Goal: Information Seeking & Learning: Learn about a topic

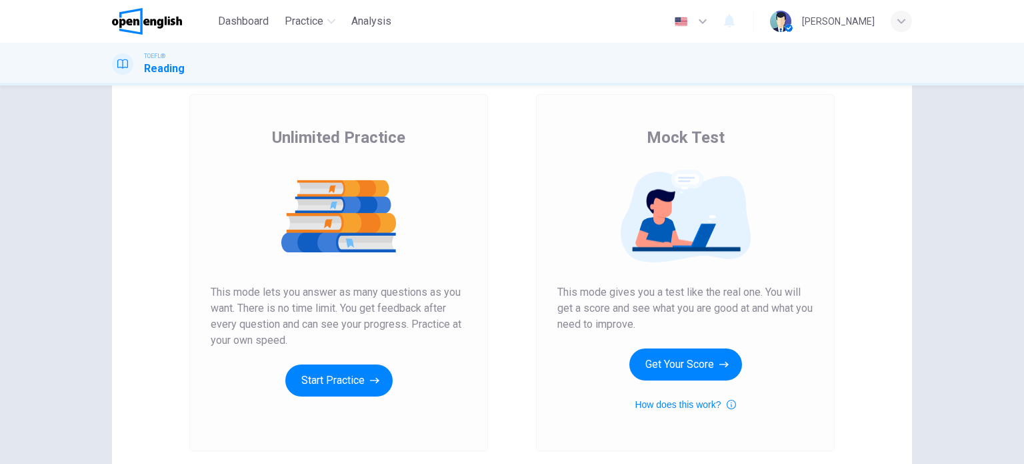
scroll to position [67, 0]
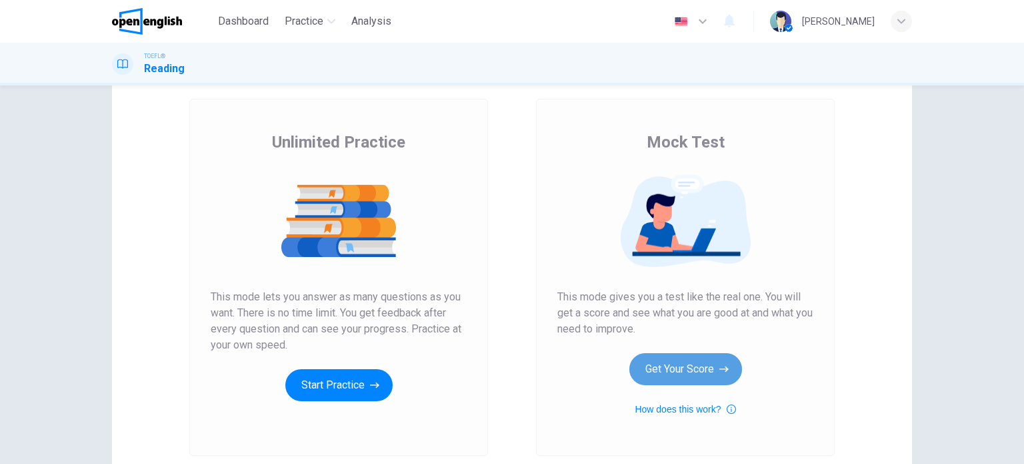
click at [683, 356] on button "Get Your Score" at bounding box center [686, 369] width 113 height 32
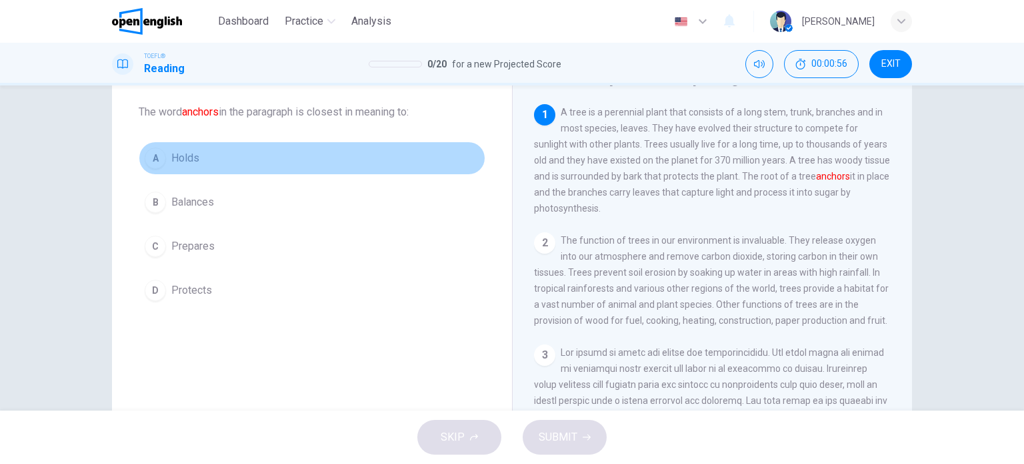
click at [231, 151] on button "A Holds" at bounding box center [312, 157] width 347 height 33
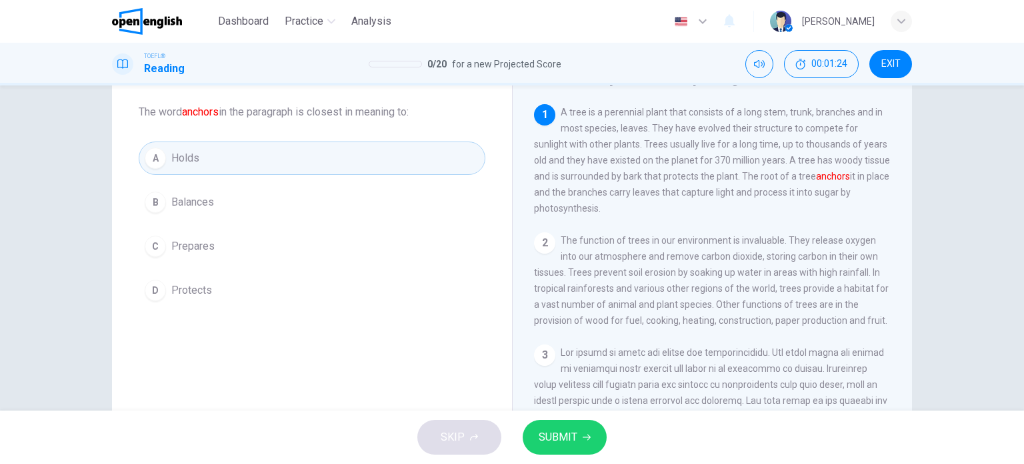
click at [537, 442] on button "SUBMIT" at bounding box center [565, 436] width 84 height 35
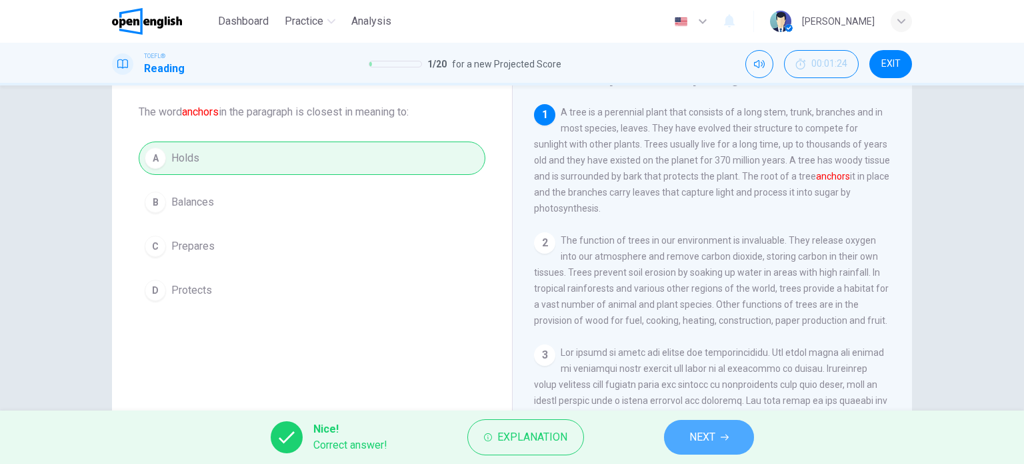
click at [682, 434] on button "NEXT" at bounding box center [709, 436] width 90 height 35
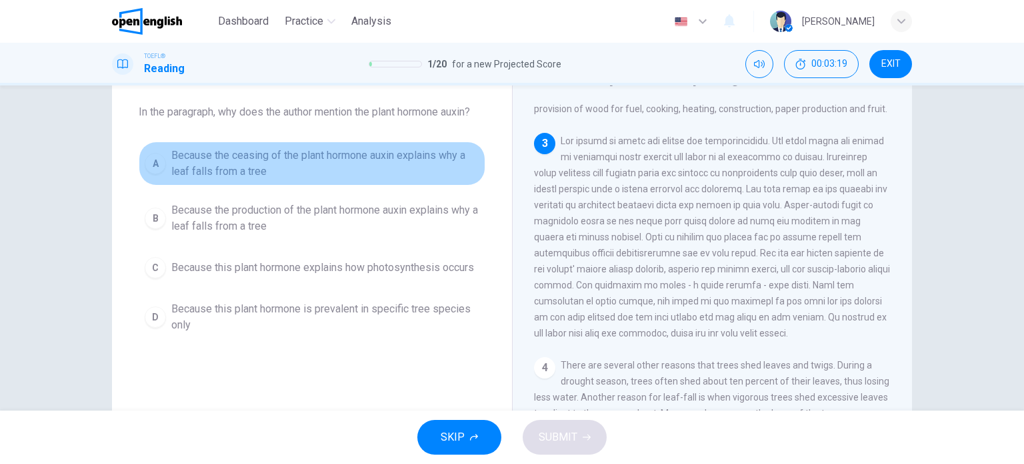
click at [339, 180] on button "A Because the ceasing of the plant hormone auxin explains why a leaf falls from…" at bounding box center [312, 163] width 347 height 44
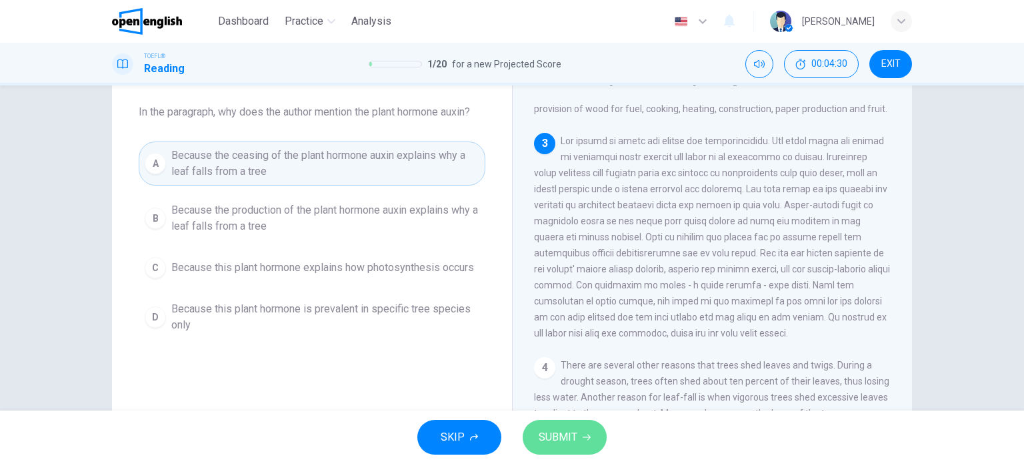
click at [574, 426] on button "SUBMIT" at bounding box center [565, 436] width 84 height 35
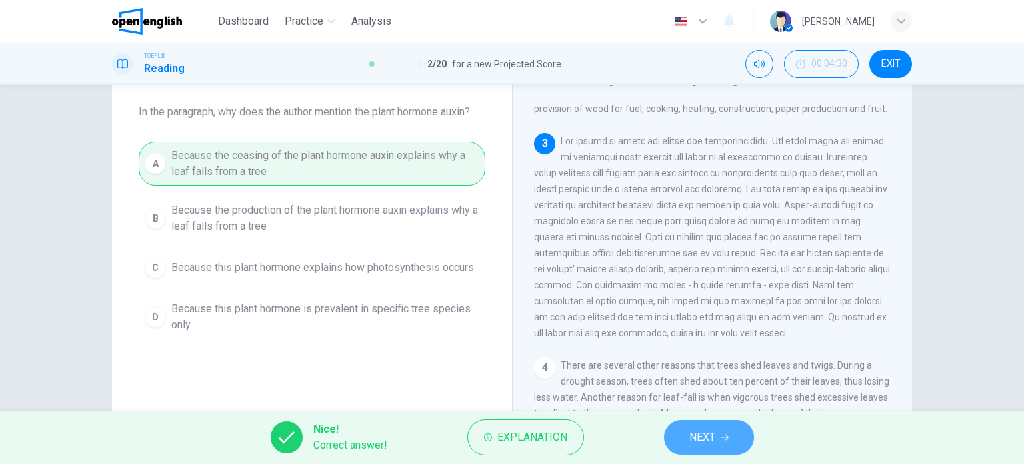
click at [702, 429] on span "NEXT" at bounding box center [703, 436] width 26 height 19
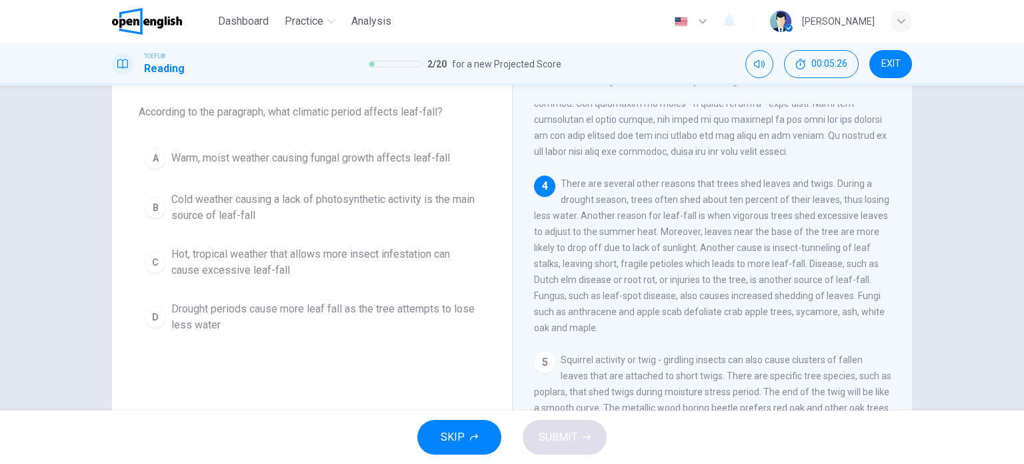
click at [307, 267] on span "Hot, tropical weather that allows more insect infestation can cause excessive l…" at bounding box center [325, 262] width 308 height 32
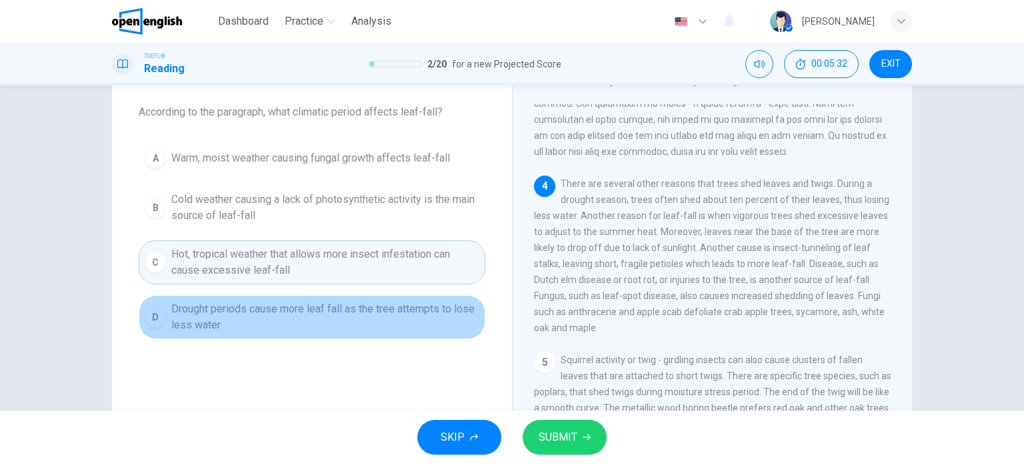
click at [304, 319] on span "Drought periods cause more leaf fall as the tree attempts to lose less water" at bounding box center [325, 317] width 308 height 32
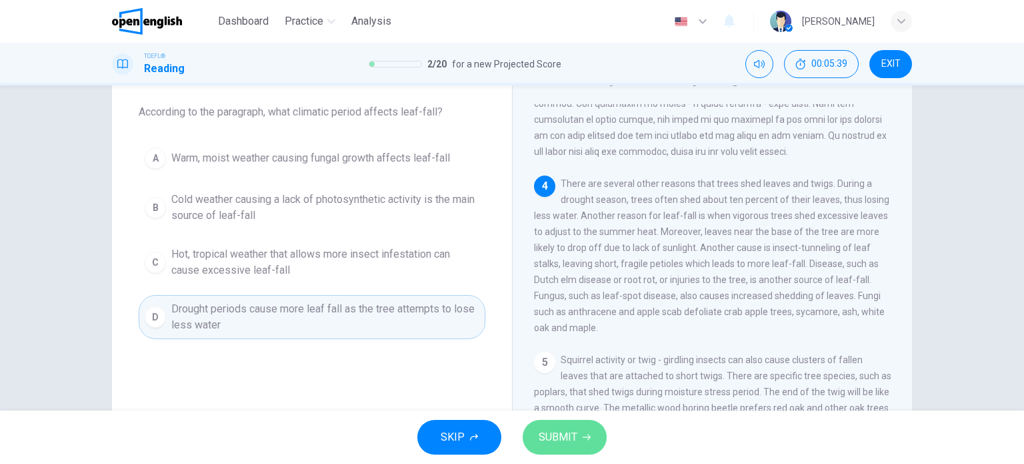
click at [567, 437] on span "SUBMIT" at bounding box center [558, 436] width 39 height 19
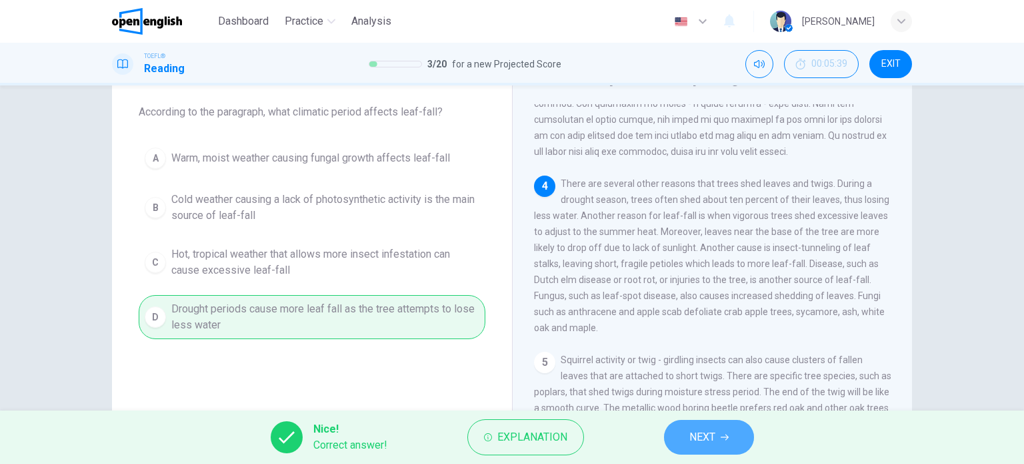
click at [688, 433] on button "NEXT" at bounding box center [709, 436] width 90 height 35
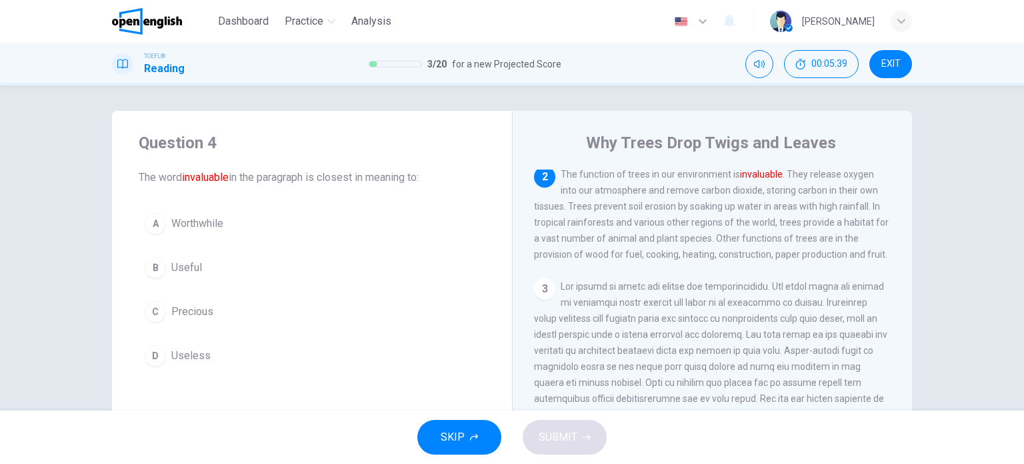
scroll to position [0, 0]
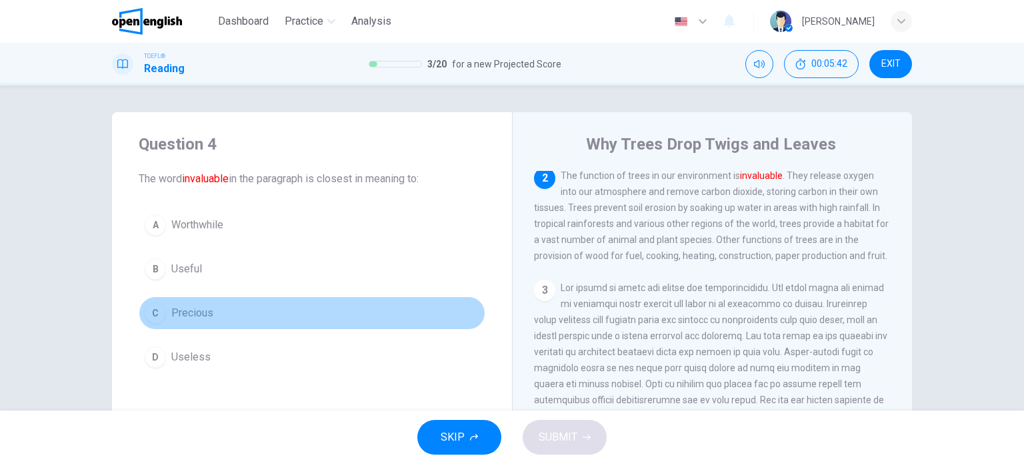
click at [281, 307] on button "C Precious" at bounding box center [312, 312] width 347 height 33
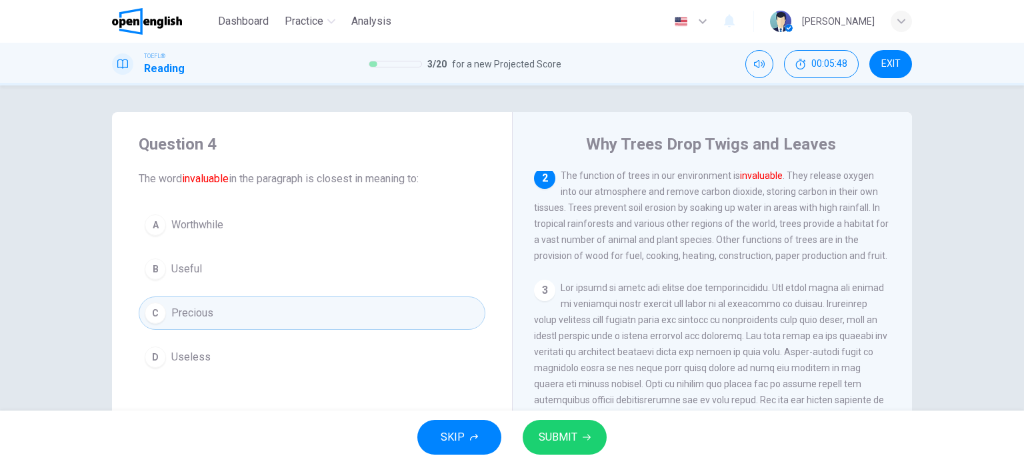
click at [546, 418] on div "SKIP SUBMIT" at bounding box center [512, 436] width 1024 height 53
click at [556, 431] on span "SUBMIT" at bounding box center [558, 436] width 39 height 19
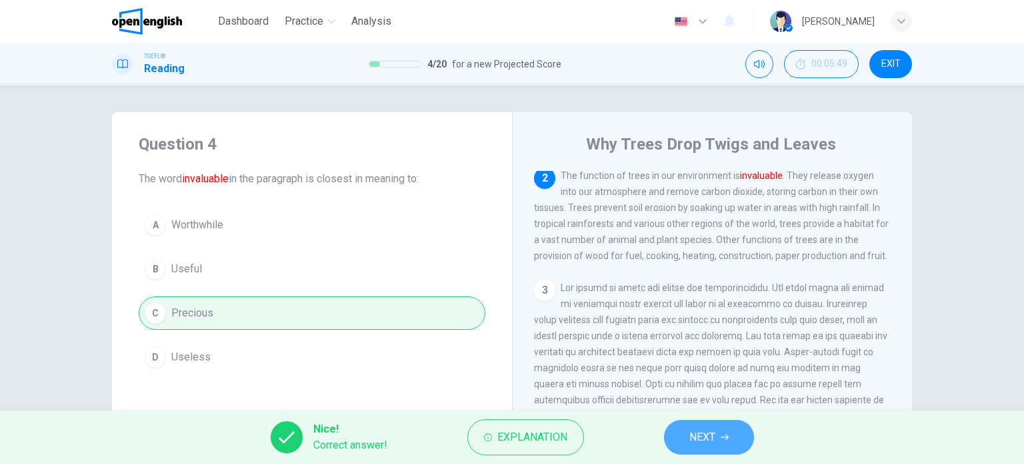
click at [678, 437] on button "NEXT" at bounding box center [709, 436] width 90 height 35
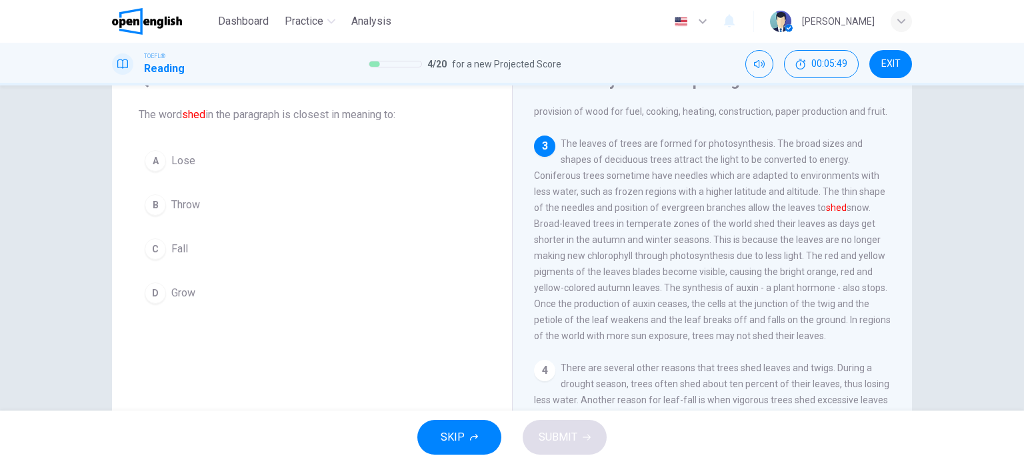
scroll to position [67, 0]
click at [343, 251] on button "C Fall" at bounding box center [312, 245] width 347 height 33
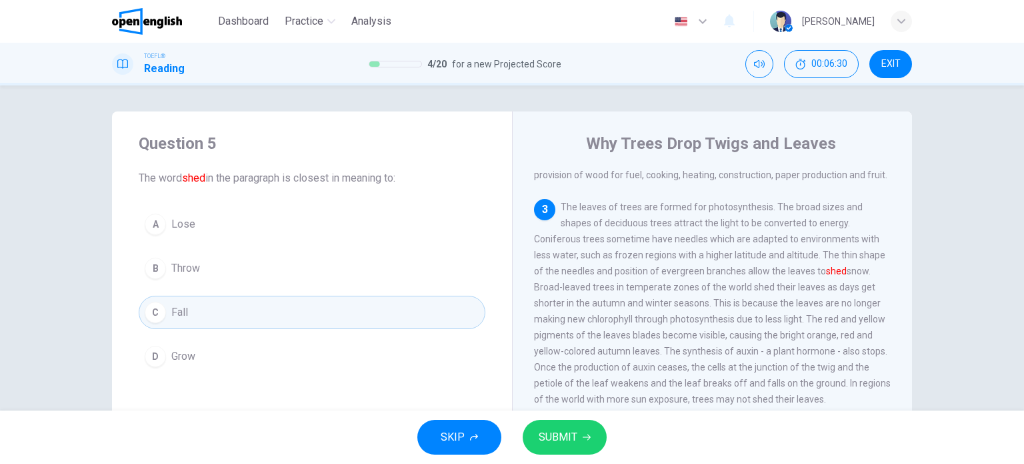
scroll to position [0, 0]
click at [275, 231] on button "A Lose" at bounding box center [312, 224] width 347 height 33
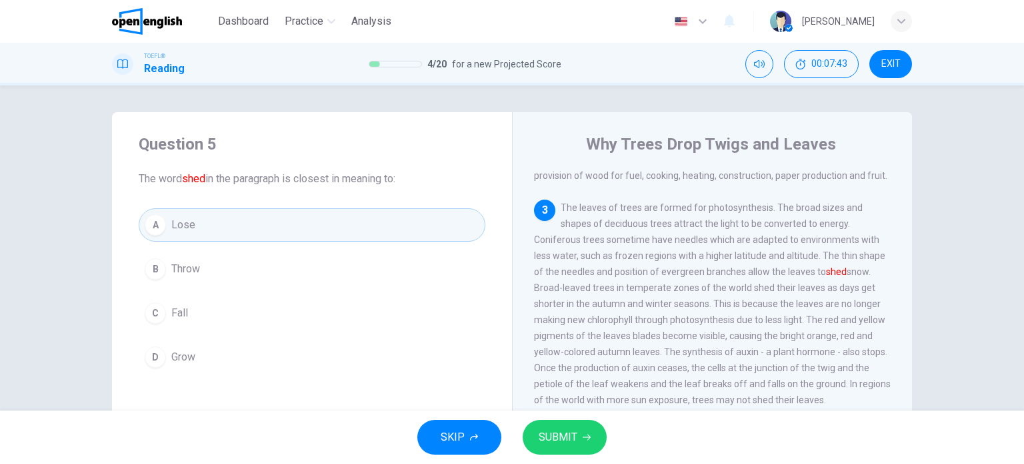
click at [263, 314] on button "C Fall" at bounding box center [312, 312] width 347 height 33
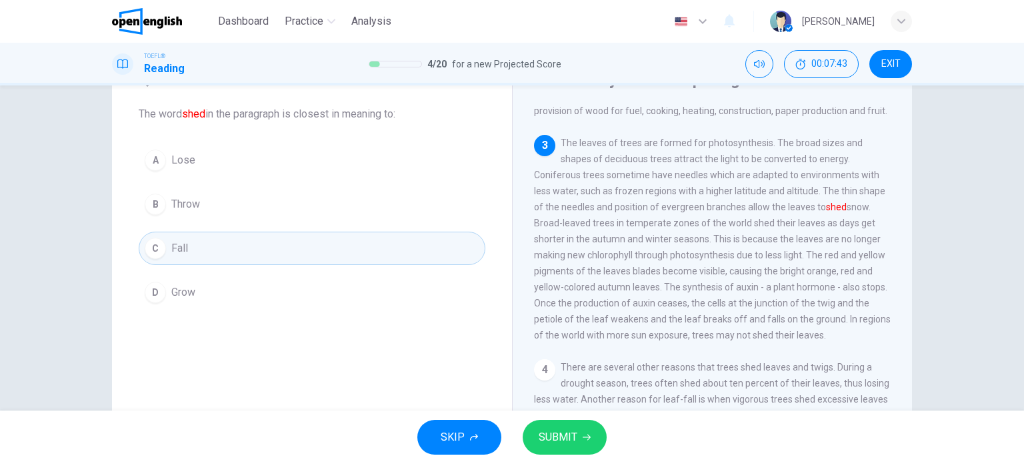
scroll to position [67, 0]
click at [569, 431] on span "SUBMIT" at bounding box center [558, 436] width 39 height 19
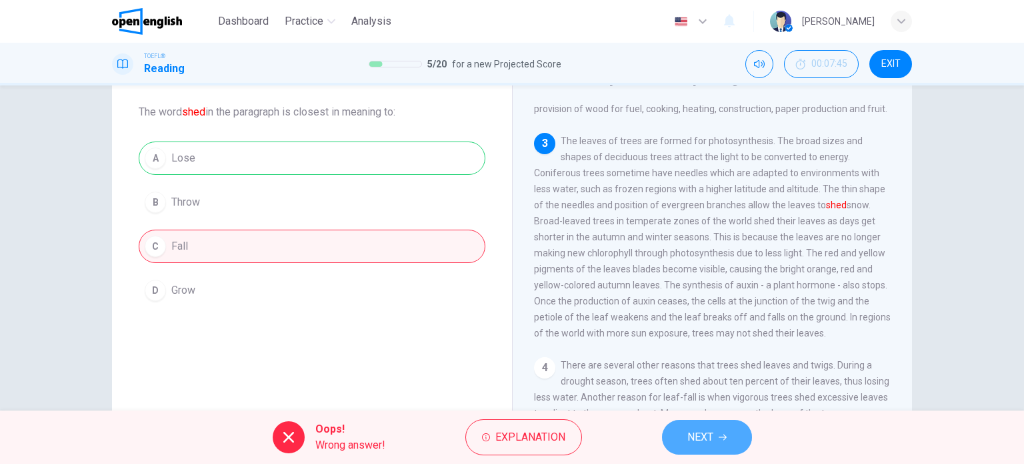
click at [708, 437] on span "NEXT" at bounding box center [701, 436] width 26 height 19
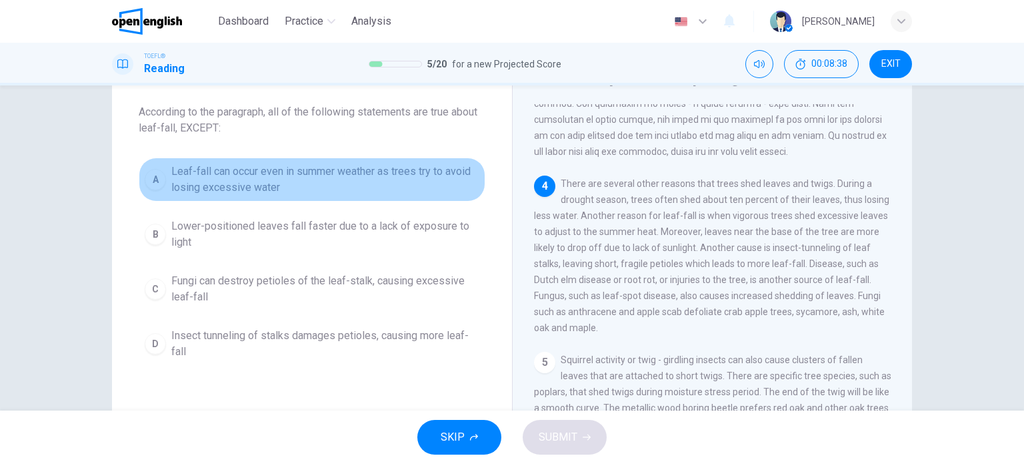
click at [345, 170] on span "Leaf-fall can occur even in summer weather as trees try to avoid losing excessi…" at bounding box center [325, 179] width 308 height 32
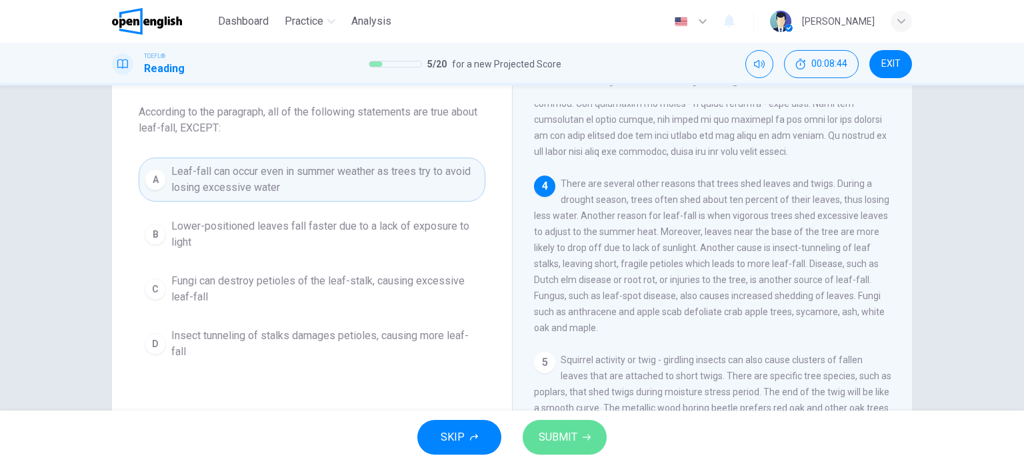
click at [570, 428] on span "SUBMIT" at bounding box center [558, 436] width 39 height 19
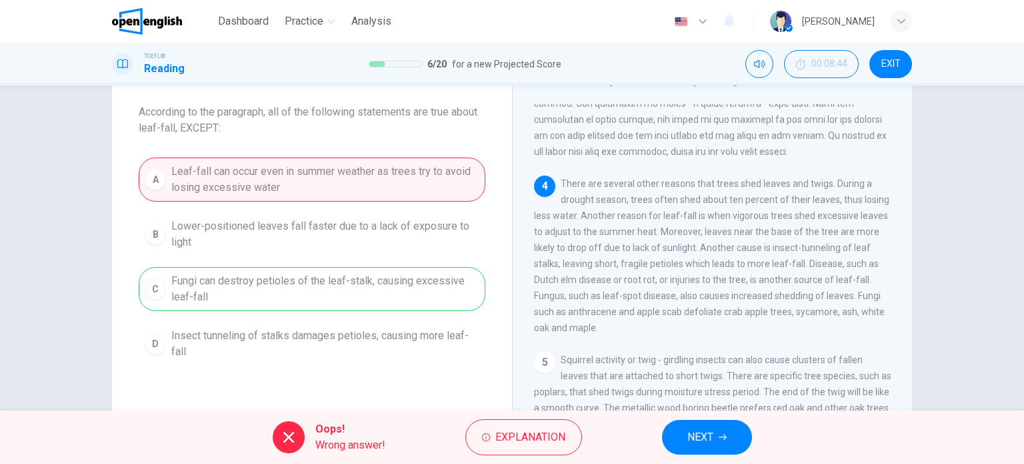
click at [309, 178] on div "A Leaf-fall can occur even in summer weather as trees try to avoid losing exces…" at bounding box center [312, 261] width 347 height 208
click at [331, 299] on div "A Leaf-fall can occur even in summer weather as trees try to avoid losing exces…" at bounding box center [312, 261] width 347 height 208
click at [712, 427] on button "NEXT" at bounding box center [707, 436] width 90 height 35
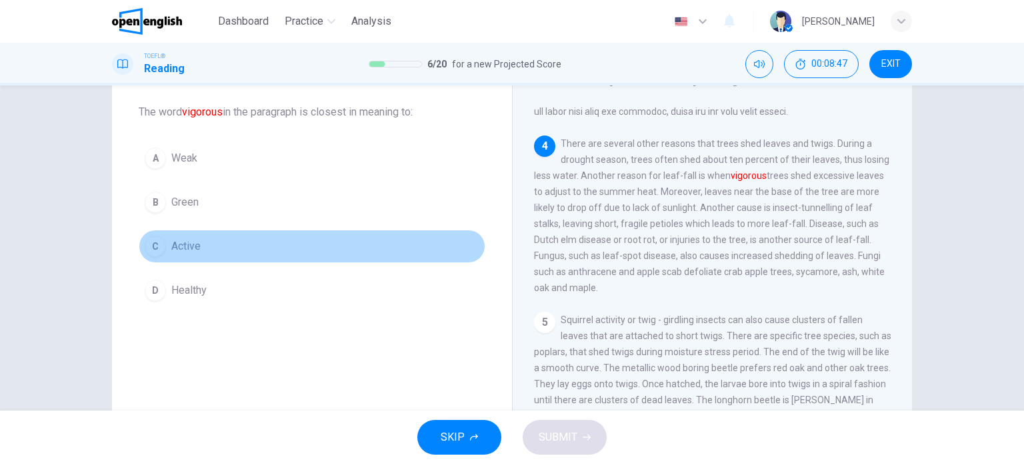
click at [222, 234] on button "C Active" at bounding box center [312, 245] width 347 height 33
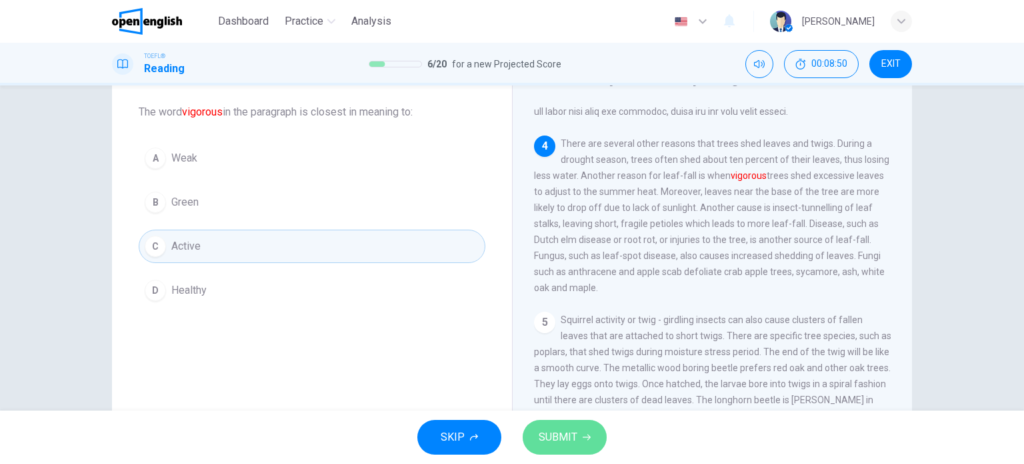
click at [561, 429] on span "SUBMIT" at bounding box center [558, 436] width 39 height 19
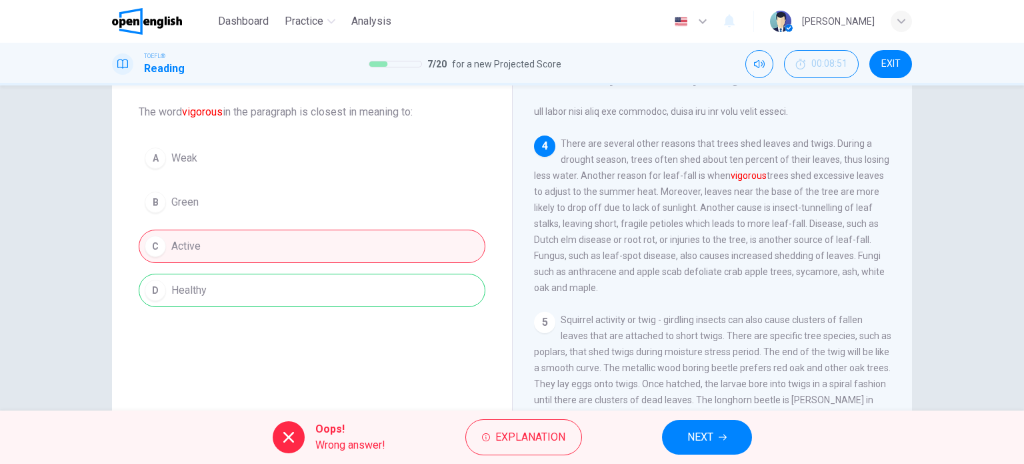
click at [682, 417] on div "Oops! Wrong answer! Explanation NEXT" at bounding box center [512, 436] width 1024 height 53
click at [700, 434] on span "NEXT" at bounding box center [701, 436] width 26 height 19
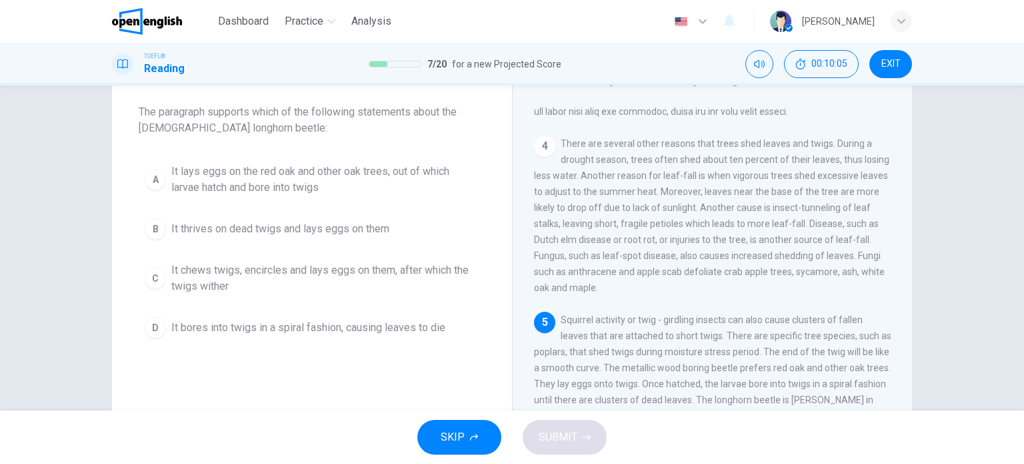
click at [266, 191] on span "It lays eggs on the red oak and other oak trees, out of which larvae hatch and …" at bounding box center [325, 179] width 308 height 32
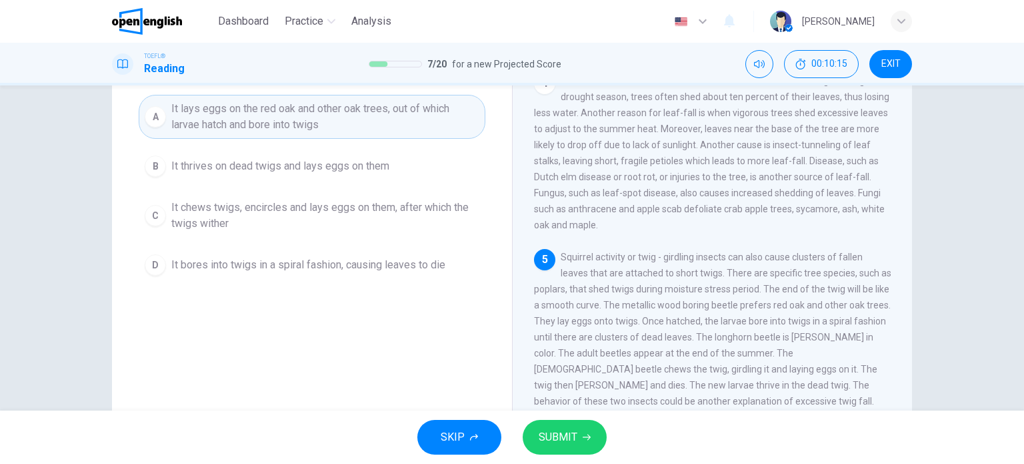
scroll to position [133, 0]
click at [347, 169] on span "It thrives on dead twigs and lays eggs on them" at bounding box center [280, 162] width 218 height 16
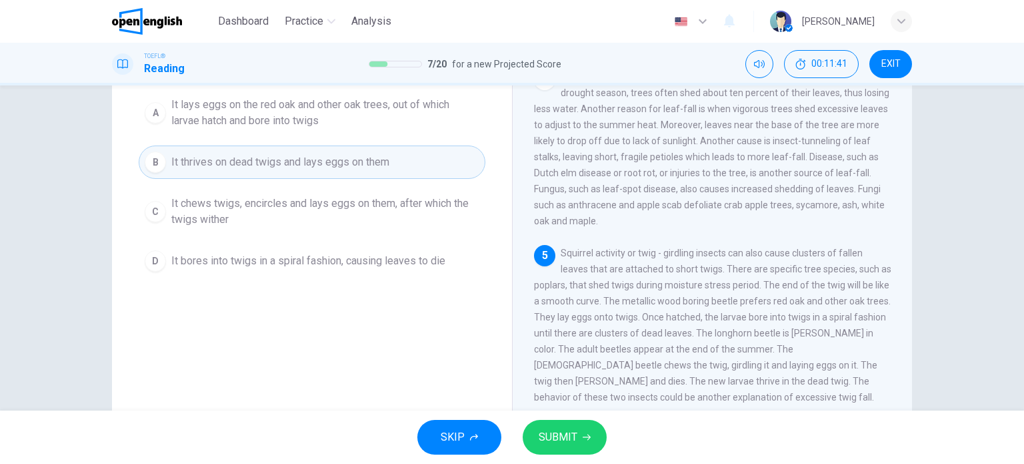
click at [368, 133] on button "A It lays eggs on the red oak and other oak trees, out of which larvae hatch an…" at bounding box center [312, 113] width 347 height 44
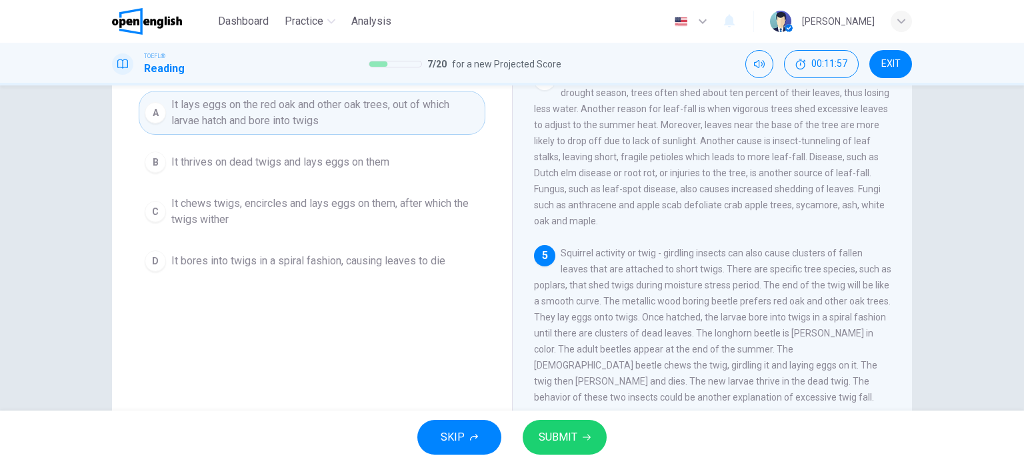
click at [568, 432] on span "SUBMIT" at bounding box center [558, 436] width 39 height 19
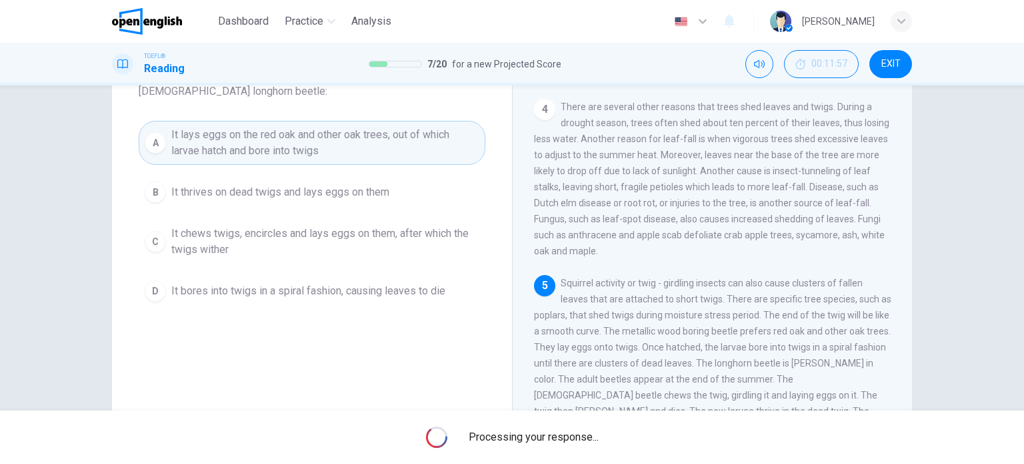
scroll to position [67, 0]
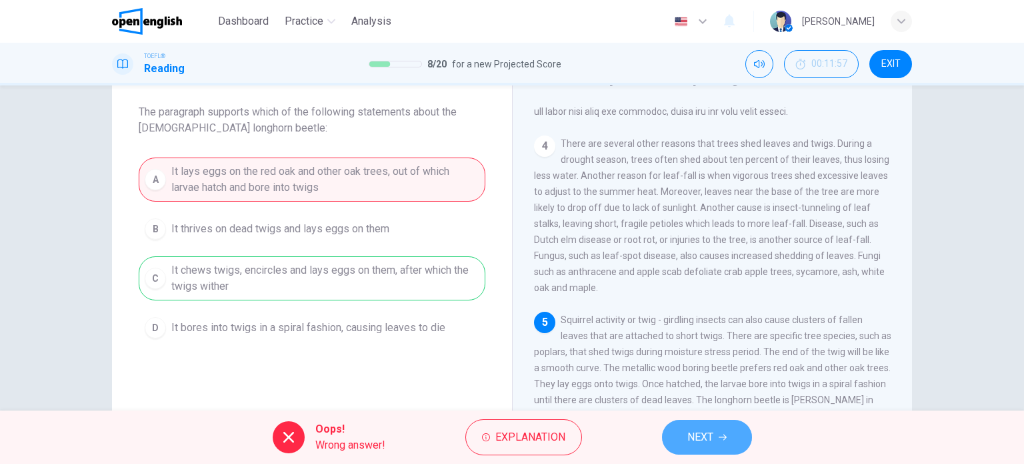
click at [694, 450] on button "NEXT" at bounding box center [707, 436] width 90 height 35
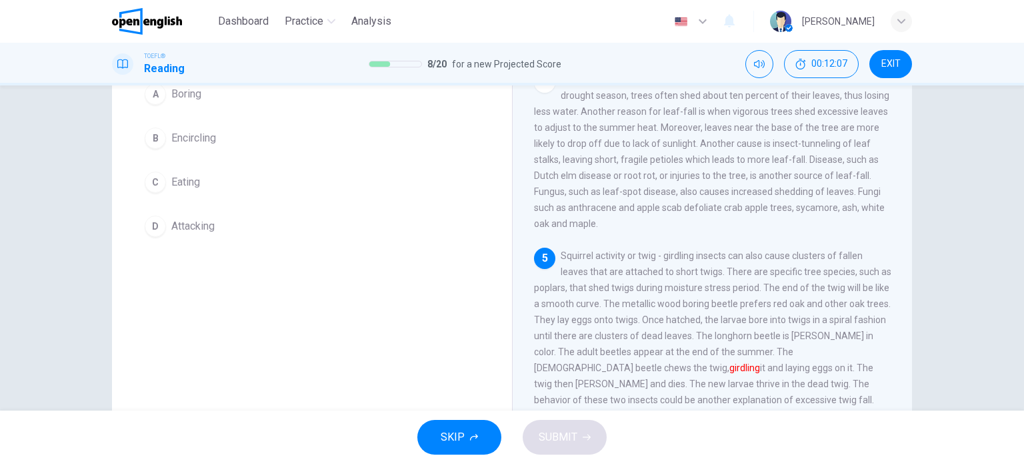
scroll to position [133, 0]
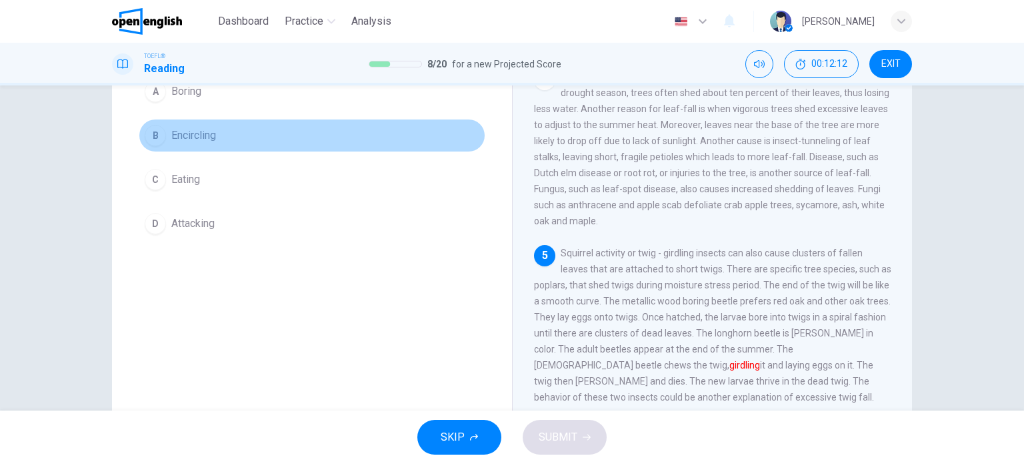
click at [288, 129] on button "B Encircling" at bounding box center [312, 135] width 347 height 33
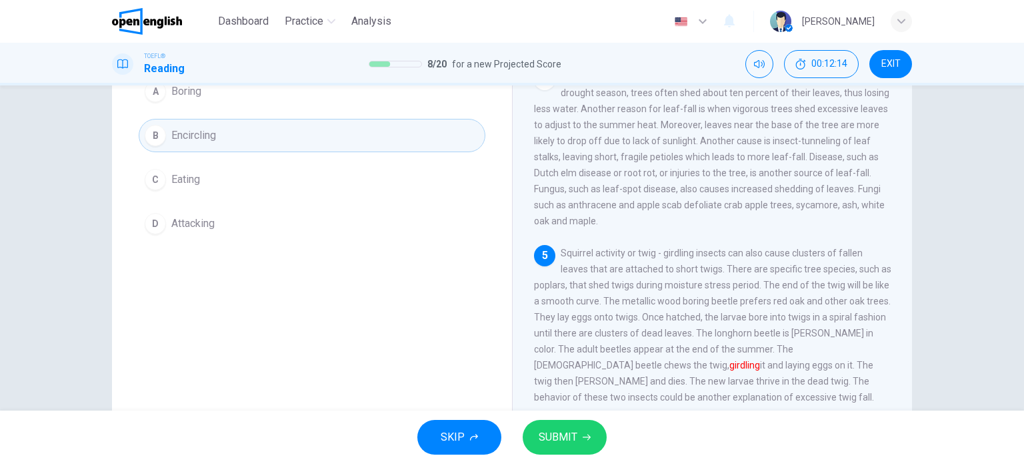
click at [595, 447] on button "SUBMIT" at bounding box center [565, 436] width 84 height 35
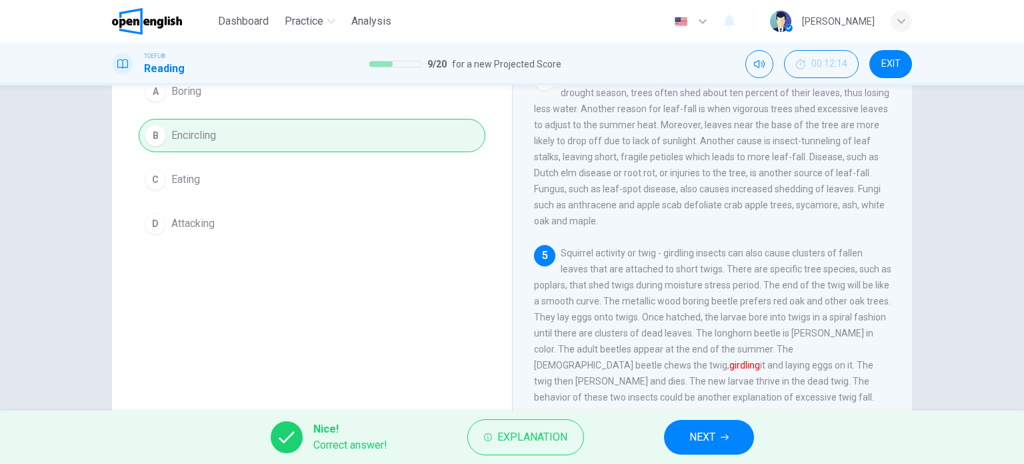
click at [644, 419] on div "Nice! Correct answer! Explanation NEXT" at bounding box center [512, 436] width 1024 height 53
click at [680, 423] on button "NEXT" at bounding box center [709, 436] width 90 height 35
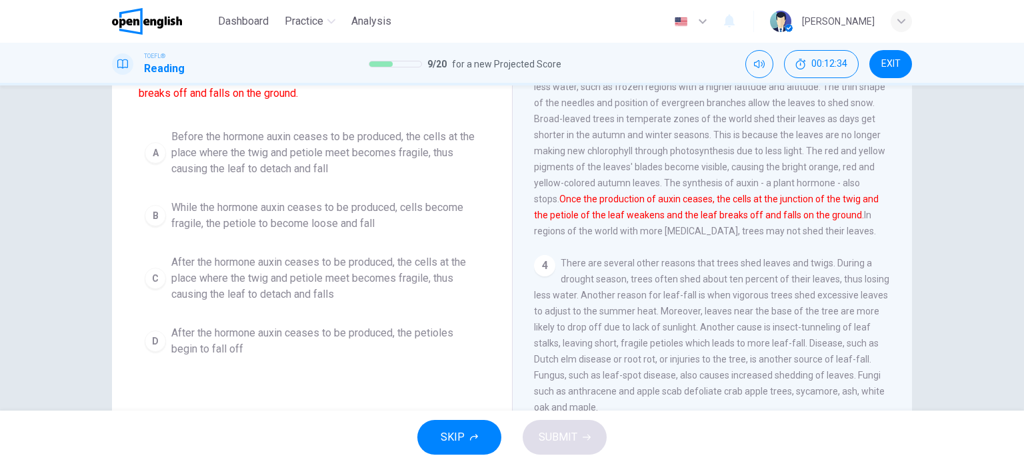
click at [302, 286] on span "After the hormone auxin ceases to be produced, the cells at the place where the…" at bounding box center [325, 278] width 308 height 48
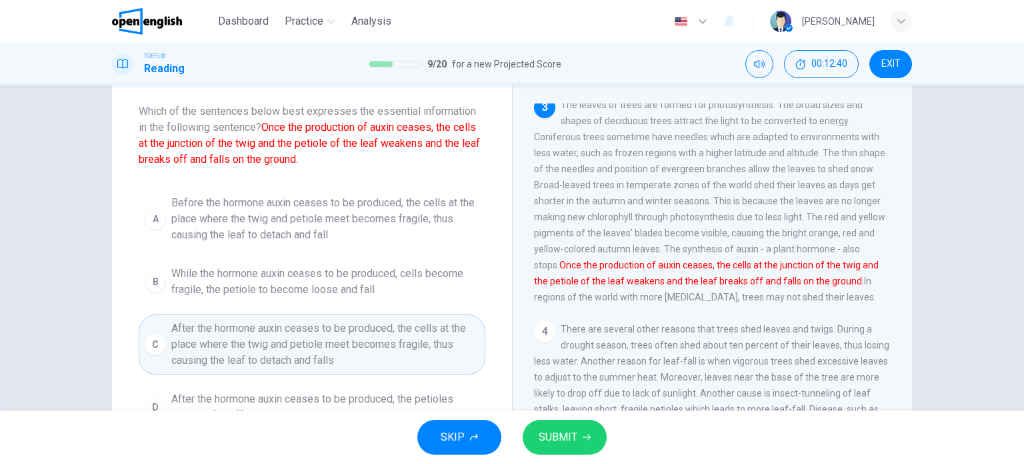
scroll to position [67, 0]
click at [547, 425] on button "SUBMIT" at bounding box center [565, 436] width 84 height 35
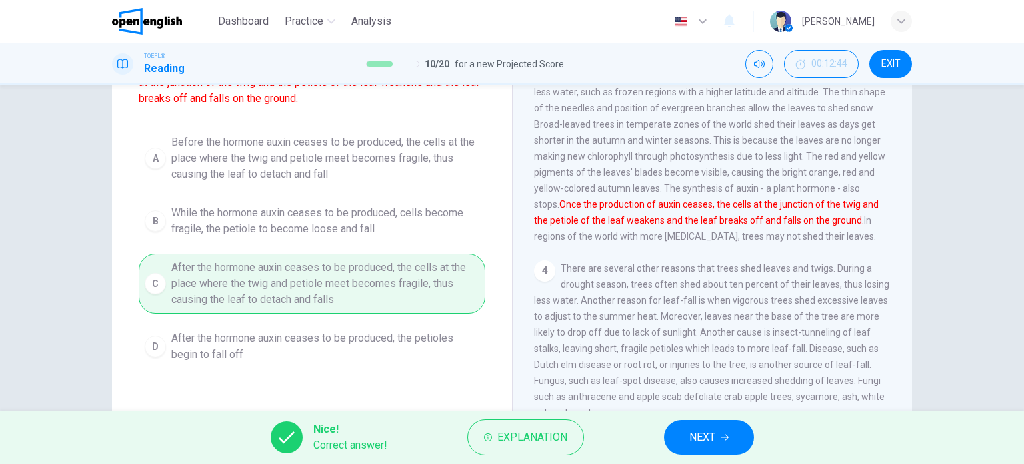
scroll to position [133, 0]
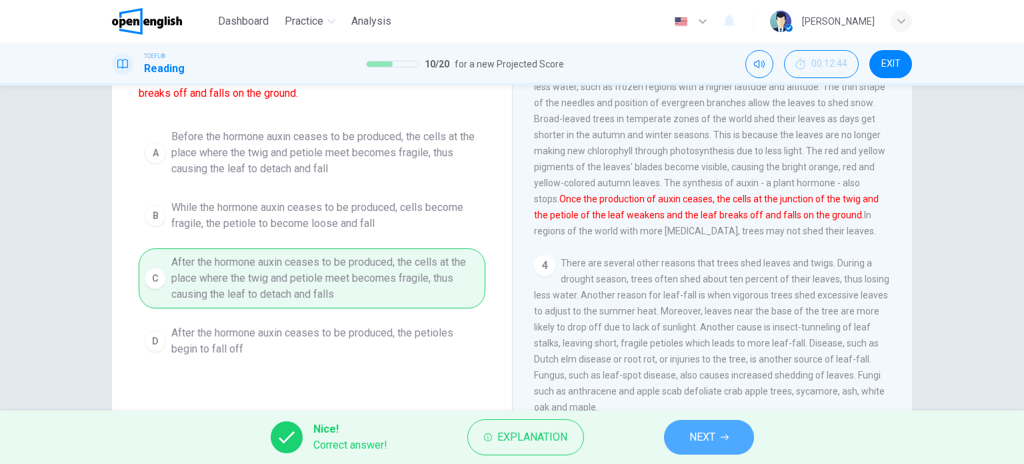
click at [701, 436] on span "NEXT" at bounding box center [703, 436] width 26 height 19
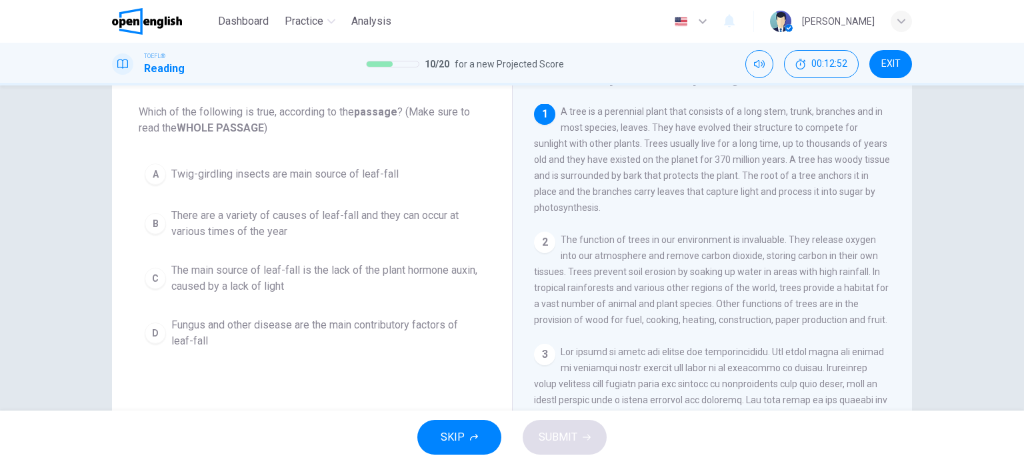
scroll to position [0, 0]
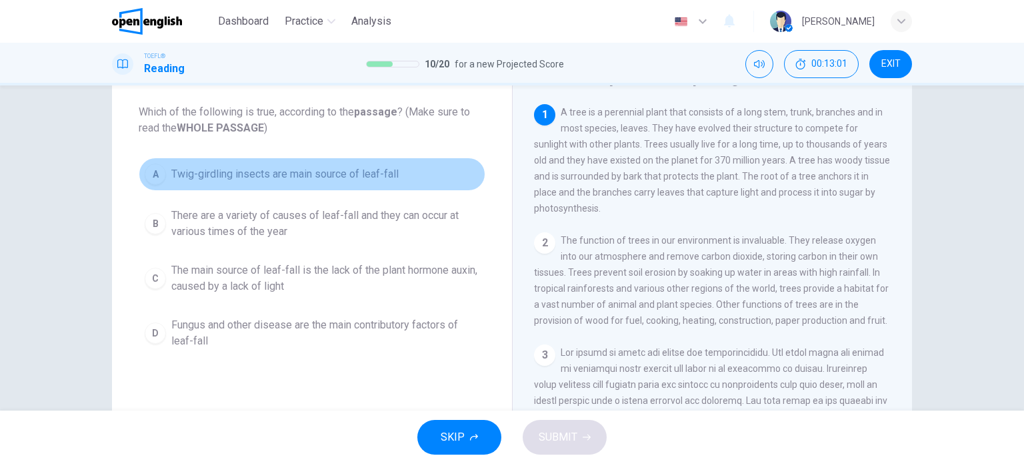
click at [335, 181] on span "Twig-girdling insects are main source of leaf-fall" at bounding box center [284, 174] width 227 height 16
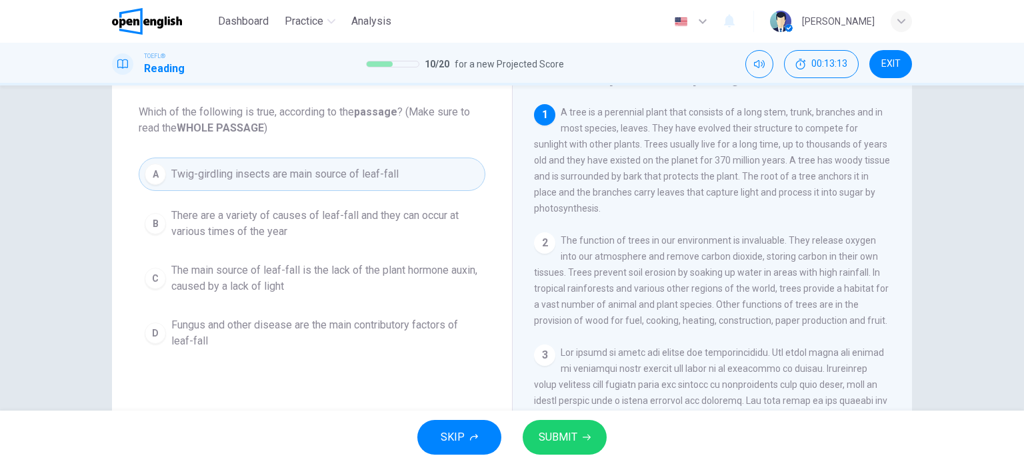
click at [574, 424] on button "SUBMIT" at bounding box center [565, 436] width 84 height 35
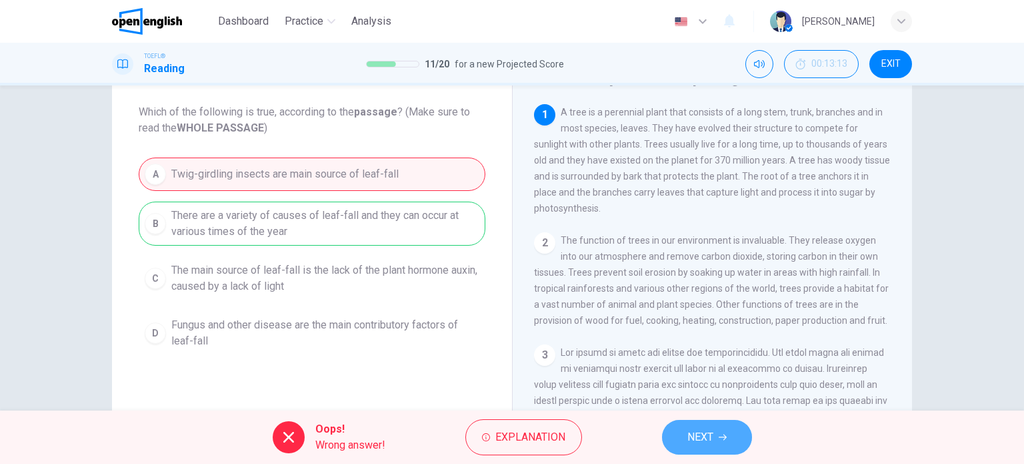
click at [684, 429] on button "NEXT" at bounding box center [707, 436] width 90 height 35
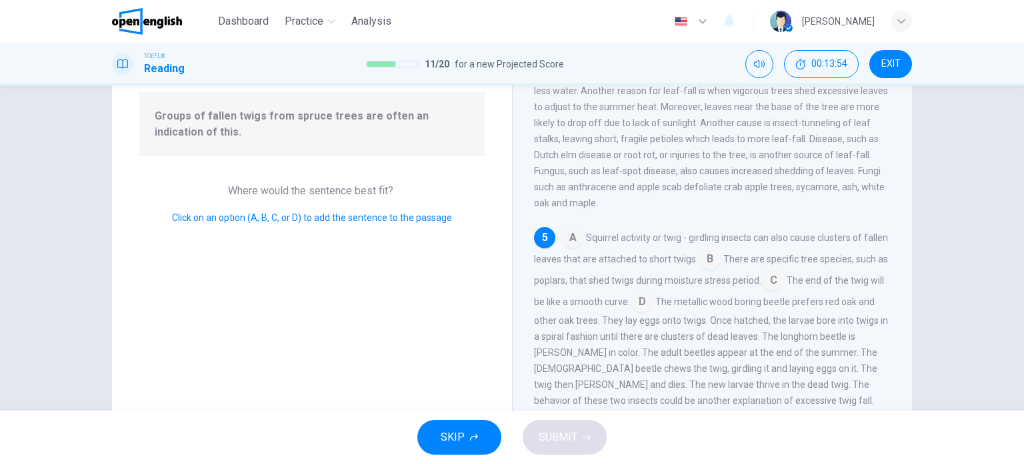
scroll to position [125, 0]
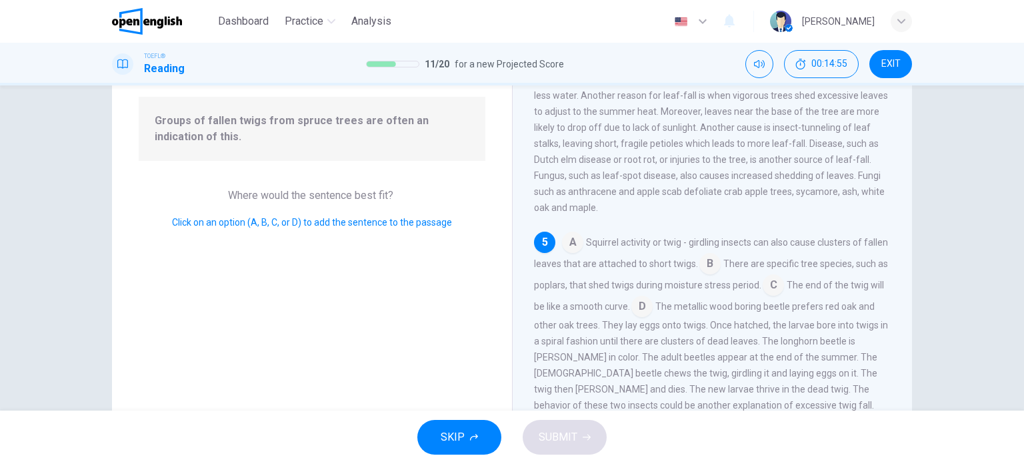
click at [653, 306] on input at bounding box center [642, 307] width 21 height 21
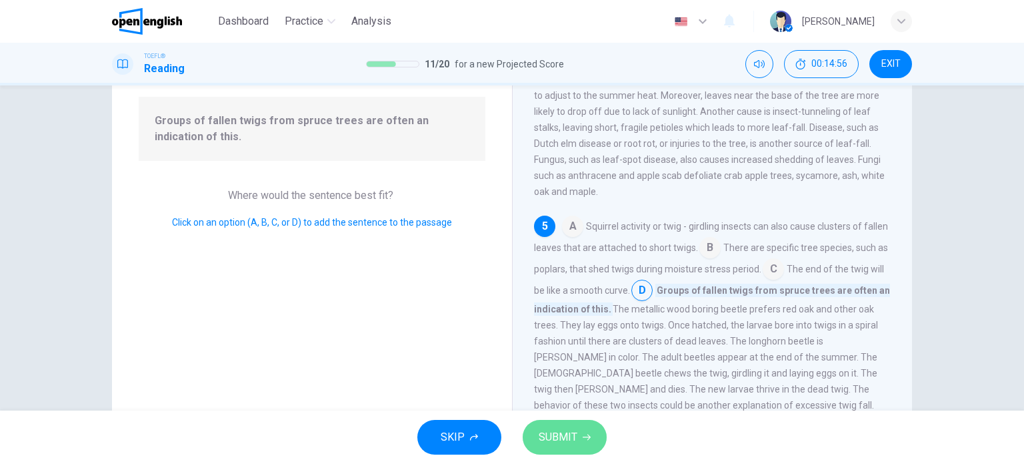
click at [584, 440] on icon "button" at bounding box center [587, 437] width 8 height 8
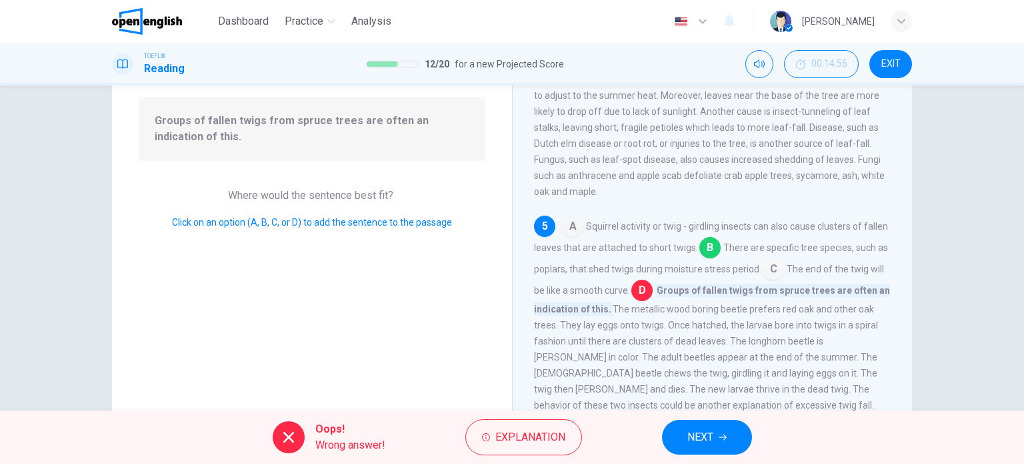
click at [730, 433] on button "NEXT" at bounding box center [707, 436] width 90 height 35
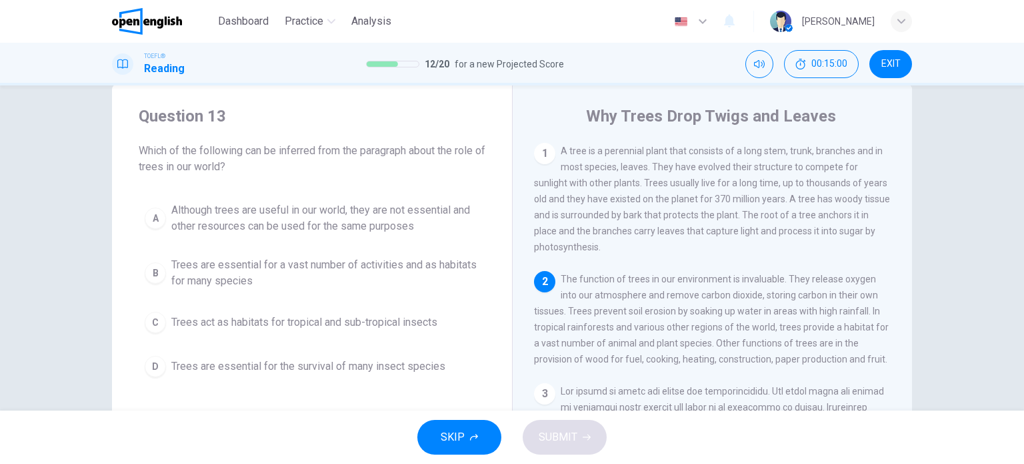
scroll to position [67, 0]
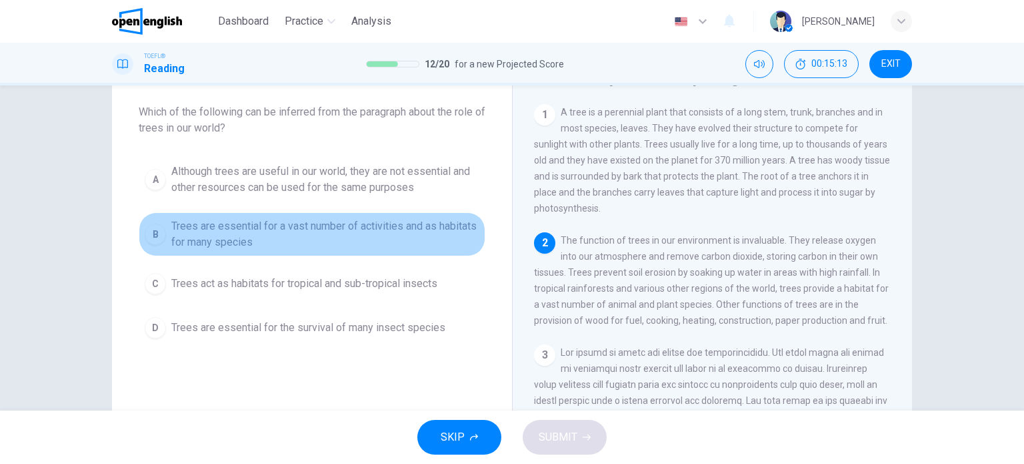
click at [339, 245] on span "Trees are essential for a vast number of activities and as habitats for many sp…" at bounding box center [325, 234] width 308 height 32
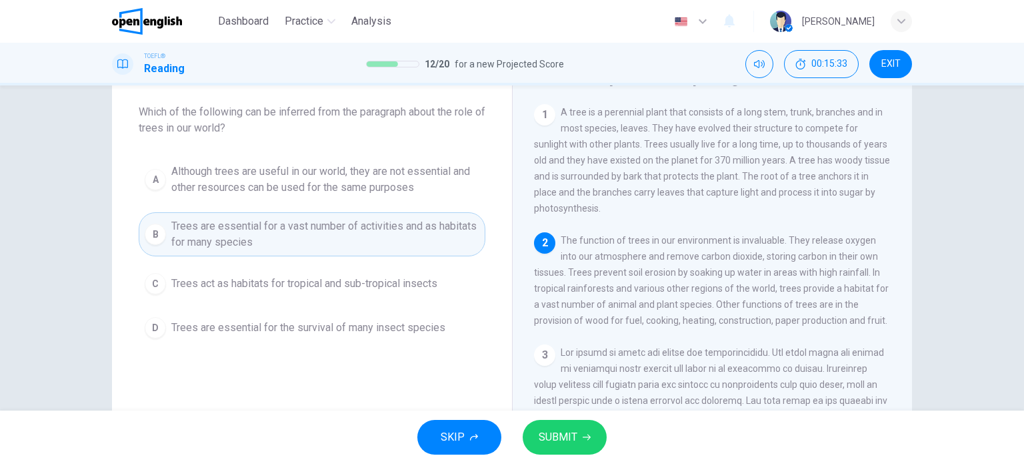
click at [595, 435] on button "SUBMIT" at bounding box center [565, 436] width 84 height 35
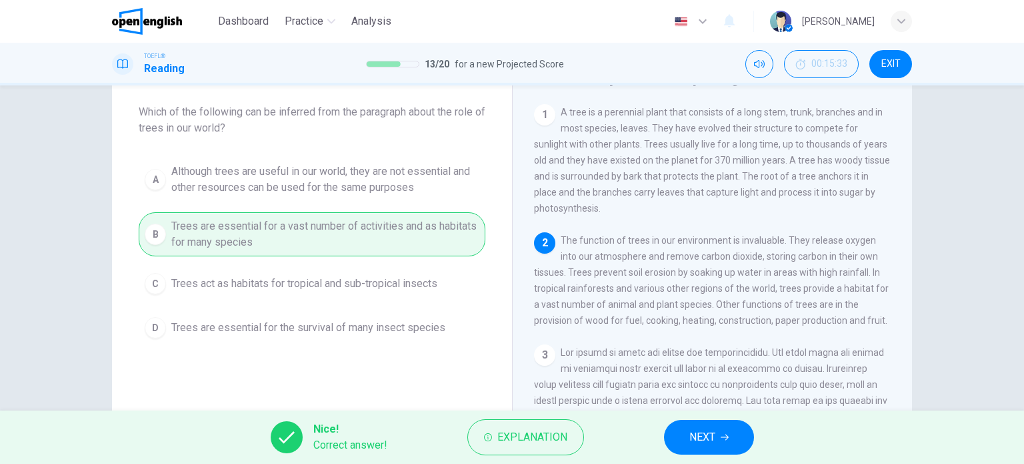
click at [731, 449] on button "NEXT" at bounding box center [709, 436] width 90 height 35
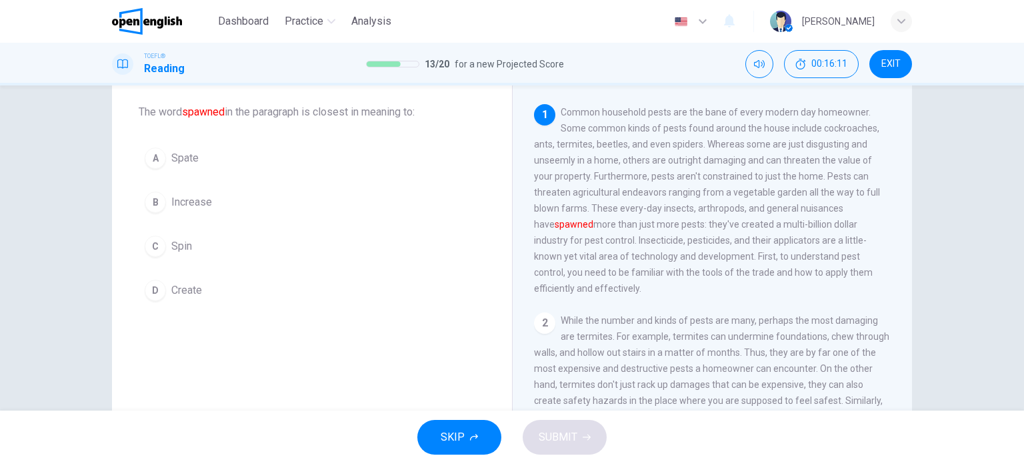
click at [275, 167] on button "A Spate" at bounding box center [312, 157] width 347 height 33
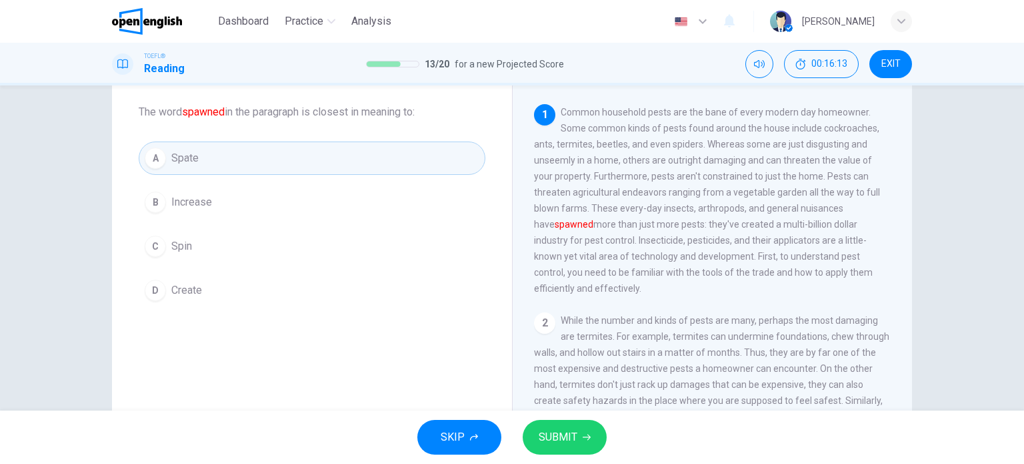
click at [251, 203] on button "B Increase" at bounding box center [312, 201] width 347 height 33
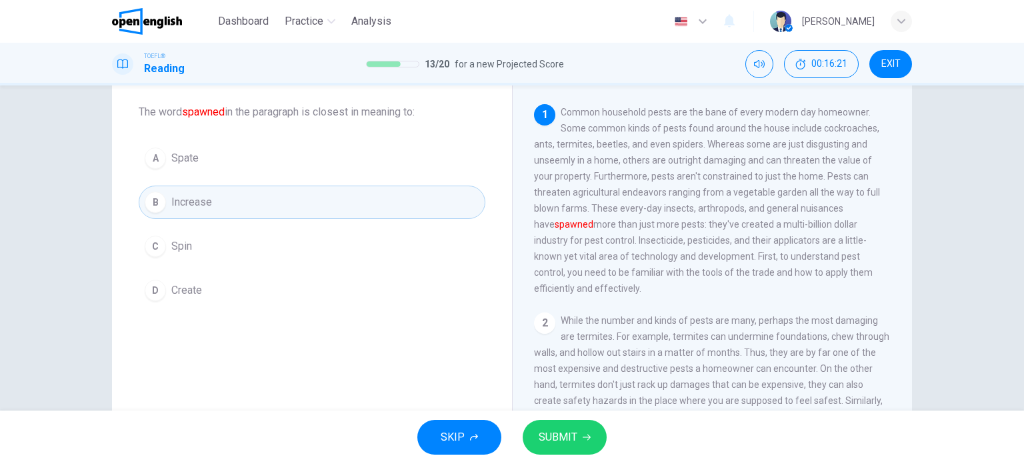
click at [243, 283] on button "D Create" at bounding box center [312, 289] width 347 height 33
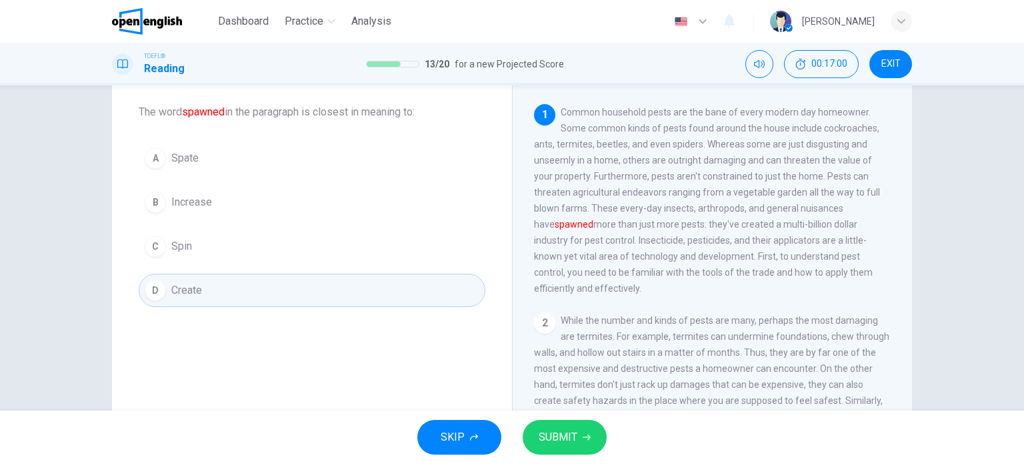
click at [544, 434] on span "SUBMIT" at bounding box center [558, 436] width 39 height 19
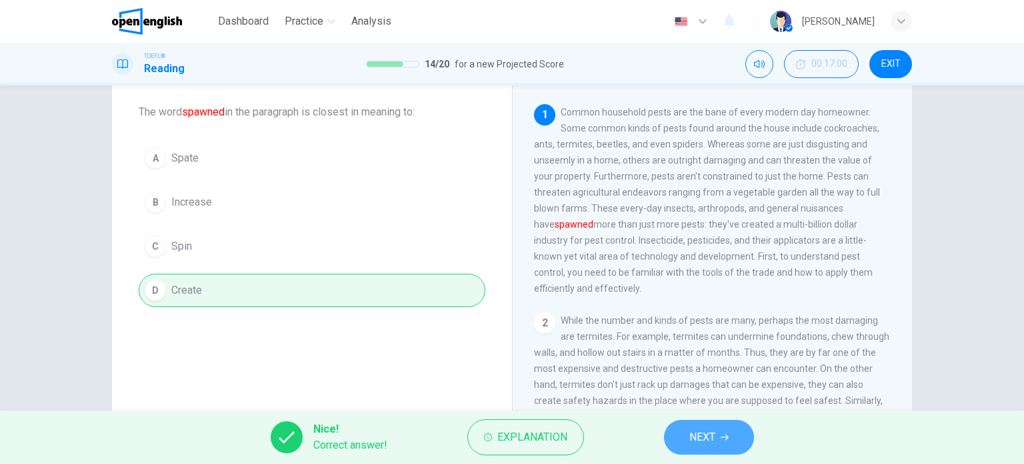
click at [718, 439] on button "NEXT" at bounding box center [709, 436] width 90 height 35
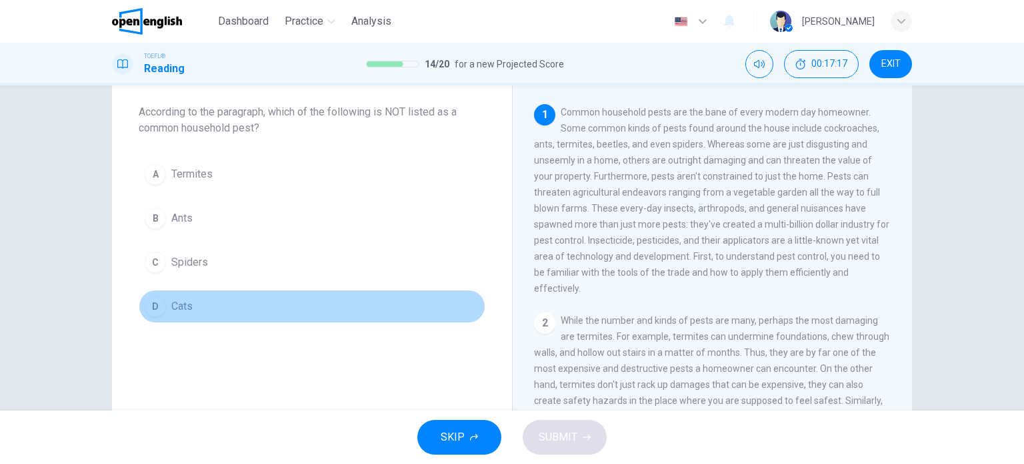
click at [228, 301] on button "D Cats" at bounding box center [312, 305] width 347 height 33
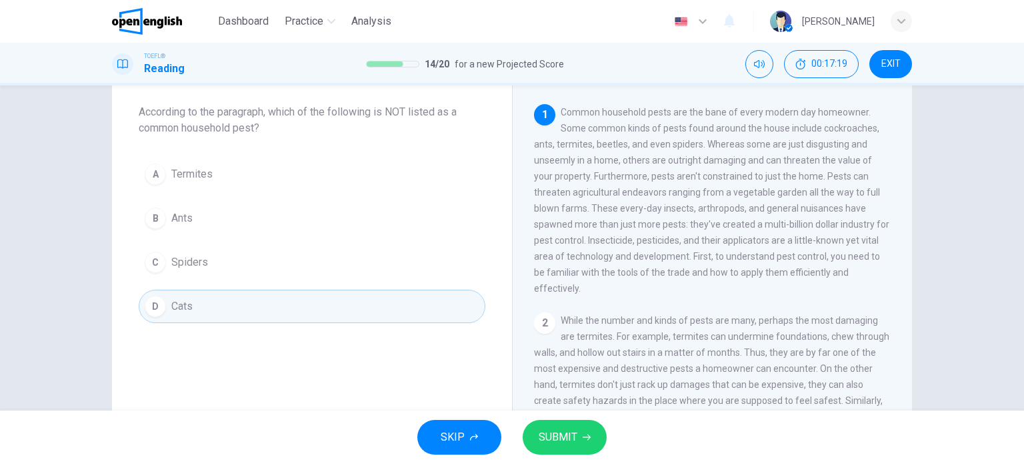
click at [552, 413] on div "SKIP SUBMIT" at bounding box center [512, 436] width 1024 height 53
click at [552, 423] on button "SUBMIT" at bounding box center [565, 436] width 84 height 35
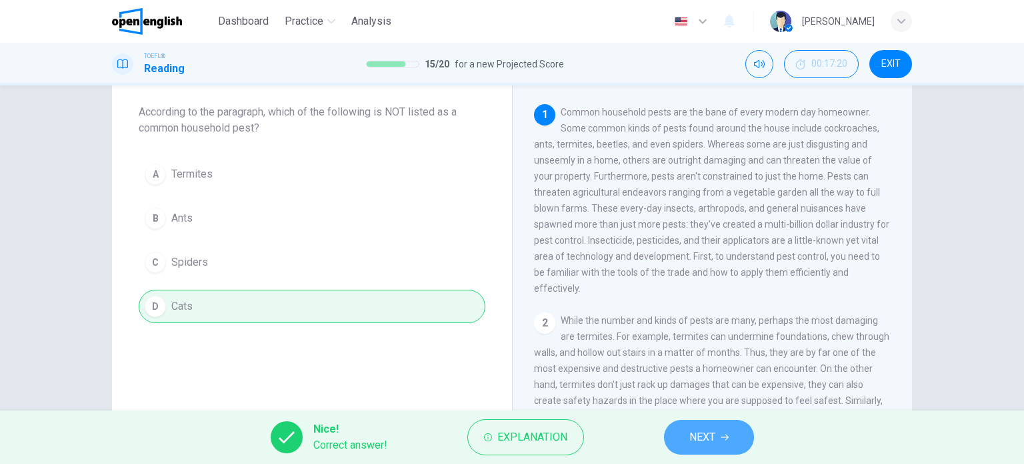
drag, startPoint x: 678, startPoint y: 435, endPoint x: 610, endPoint y: 417, distance: 71.2
click at [677, 435] on button "NEXT" at bounding box center [709, 436] width 90 height 35
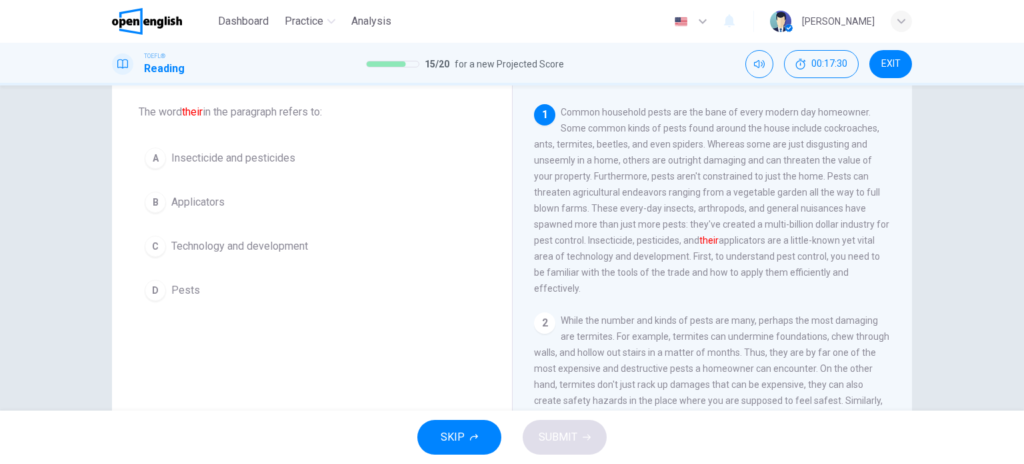
click at [352, 251] on button "C Technology and development" at bounding box center [312, 245] width 347 height 33
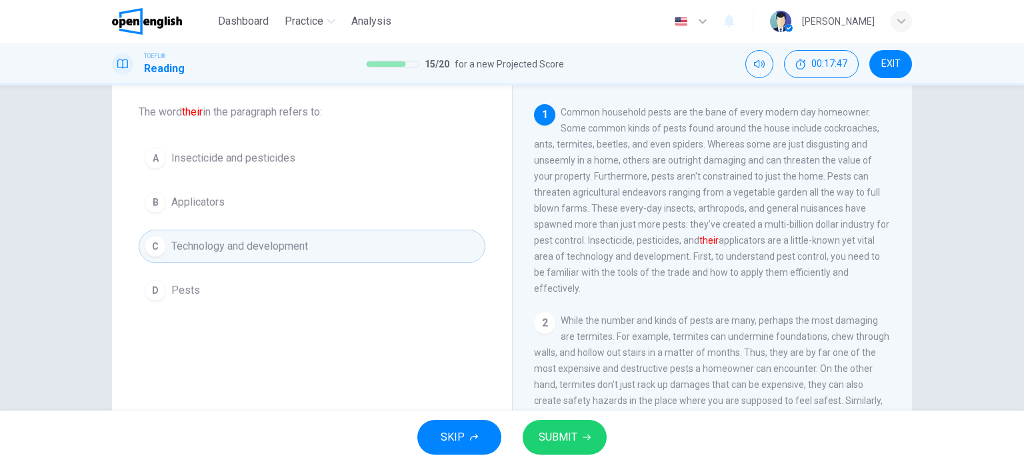
click at [576, 431] on span "SUBMIT" at bounding box center [558, 436] width 39 height 19
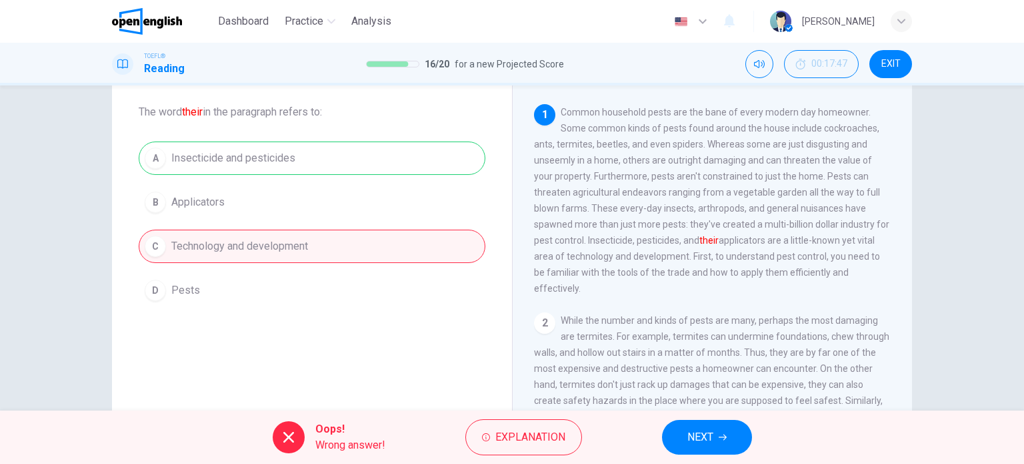
click at [662, 443] on div "Oops! Wrong answer! Explanation NEXT" at bounding box center [512, 436] width 1024 height 53
click at [705, 447] on button "NEXT" at bounding box center [707, 436] width 90 height 35
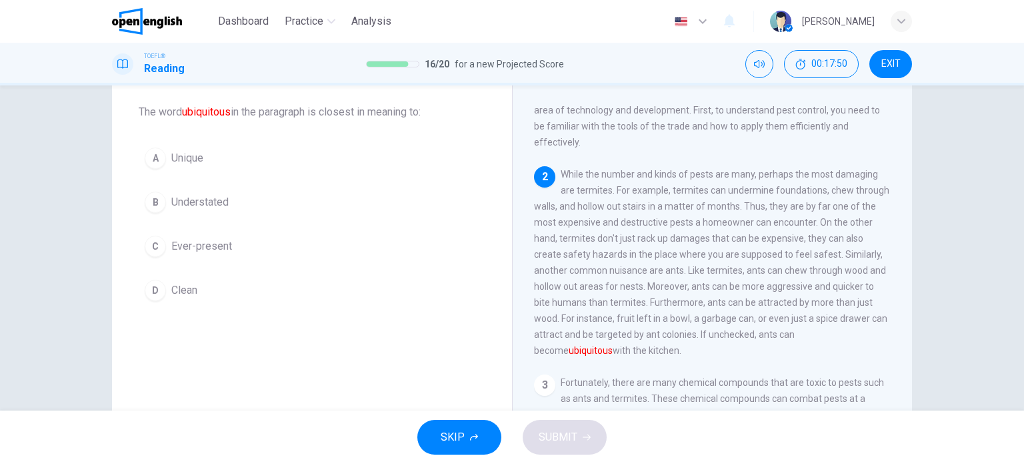
click at [305, 237] on button "C Ever-present" at bounding box center [312, 245] width 347 height 33
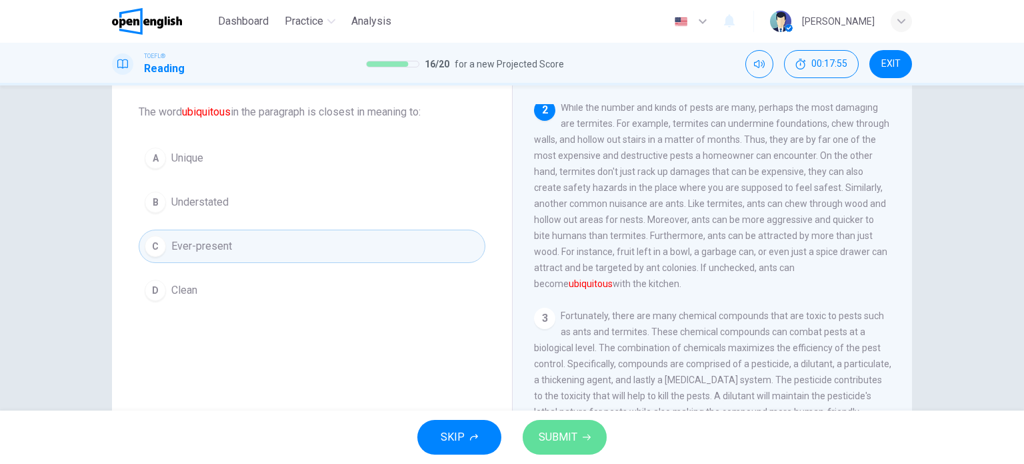
click at [558, 427] on span "SUBMIT" at bounding box center [558, 436] width 39 height 19
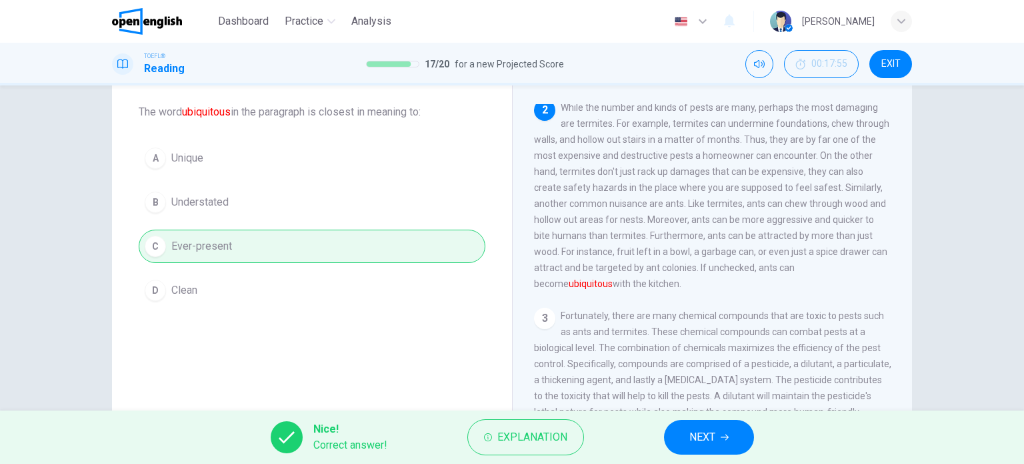
click at [683, 433] on button "NEXT" at bounding box center [709, 436] width 90 height 35
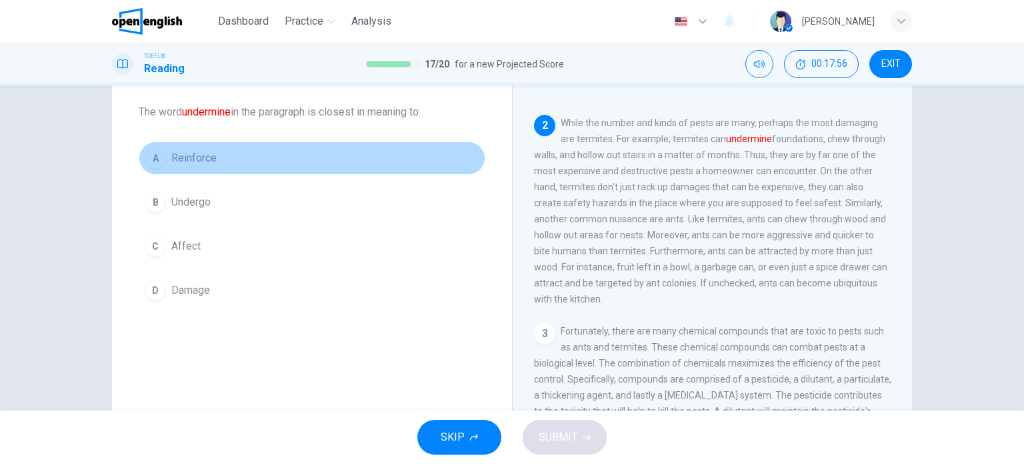
click at [286, 143] on button "A Reinforce" at bounding box center [312, 157] width 347 height 33
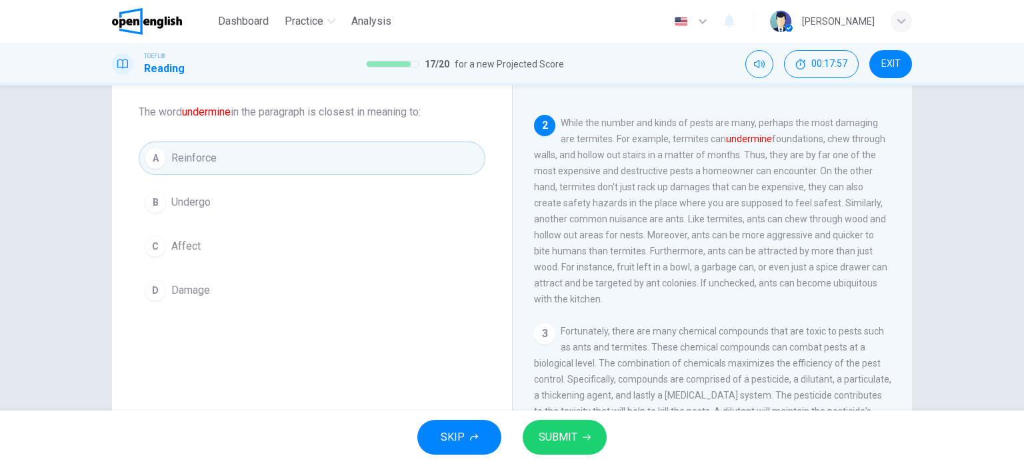
click at [264, 207] on button "B Undergo" at bounding box center [312, 201] width 347 height 33
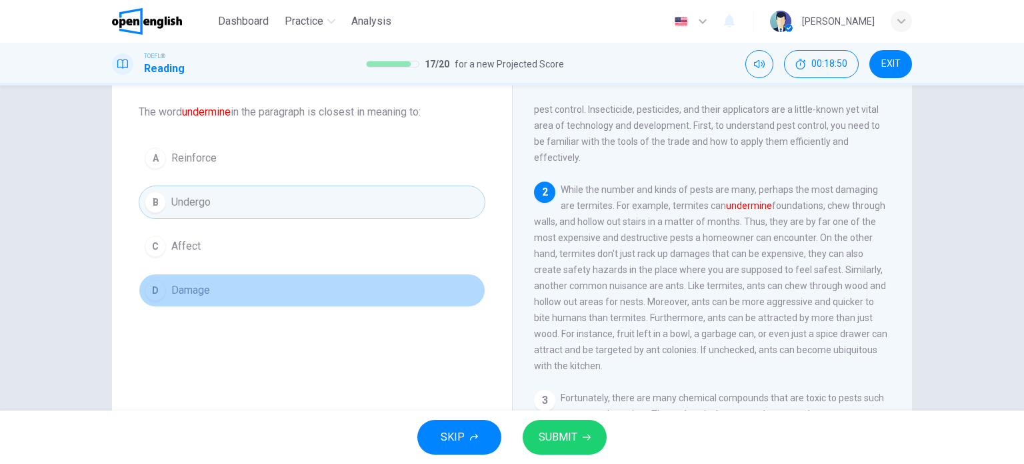
click at [304, 288] on button "D Damage" at bounding box center [312, 289] width 347 height 33
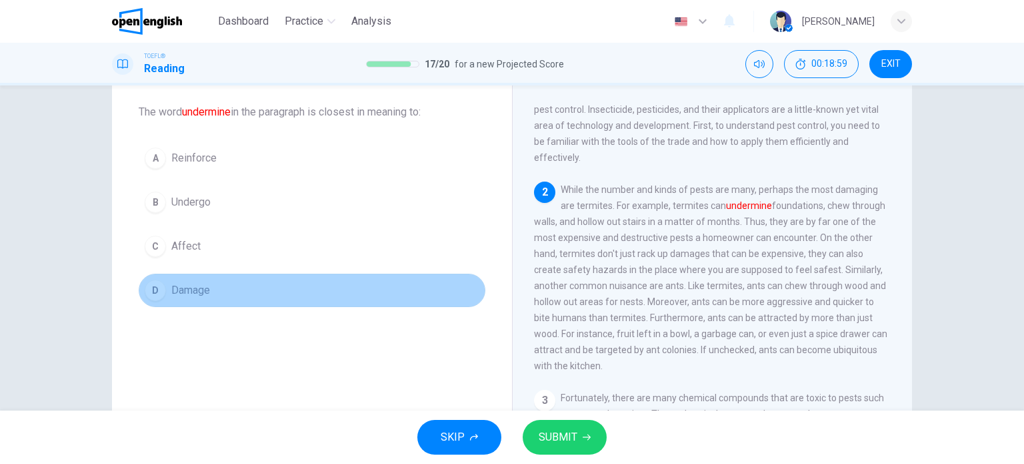
click at [332, 287] on button "D Damage" at bounding box center [312, 289] width 347 height 33
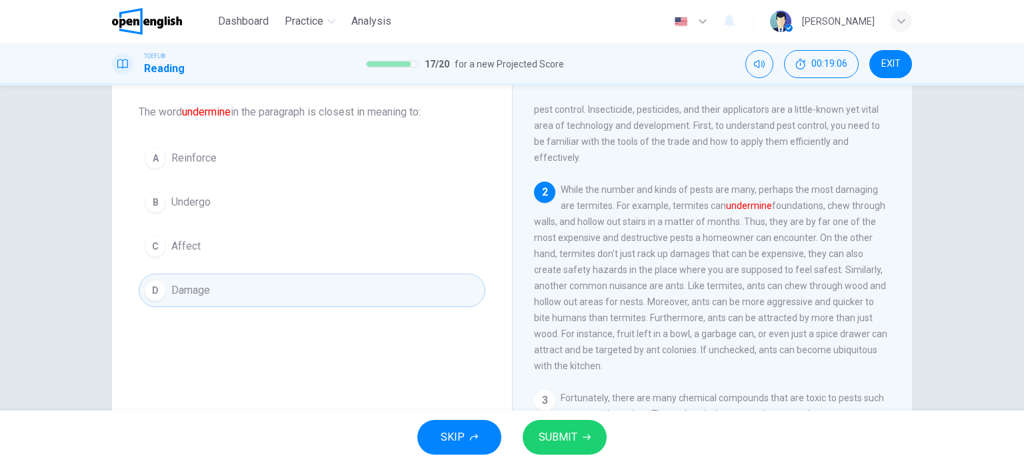
click at [578, 436] on button "SUBMIT" at bounding box center [565, 436] width 84 height 35
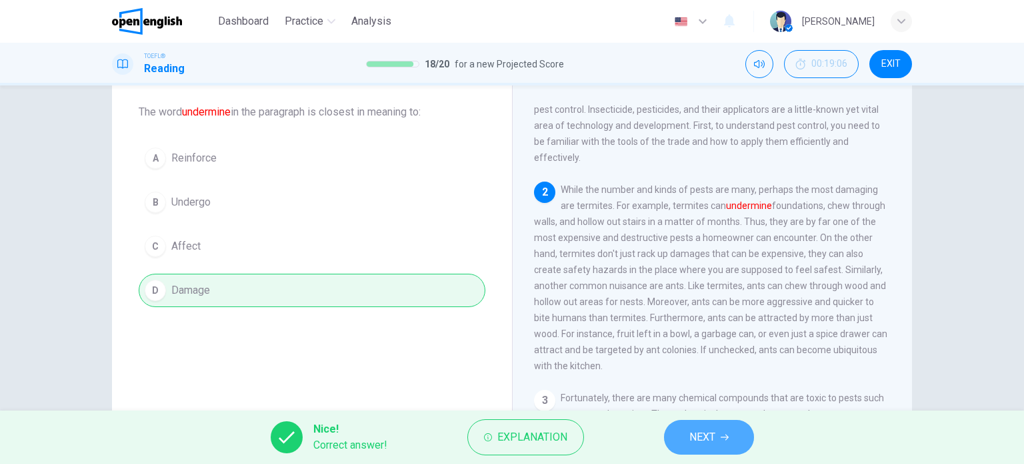
click at [698, 437] on span "NEXT" at bounding box center [703, 436] width 26 height 19
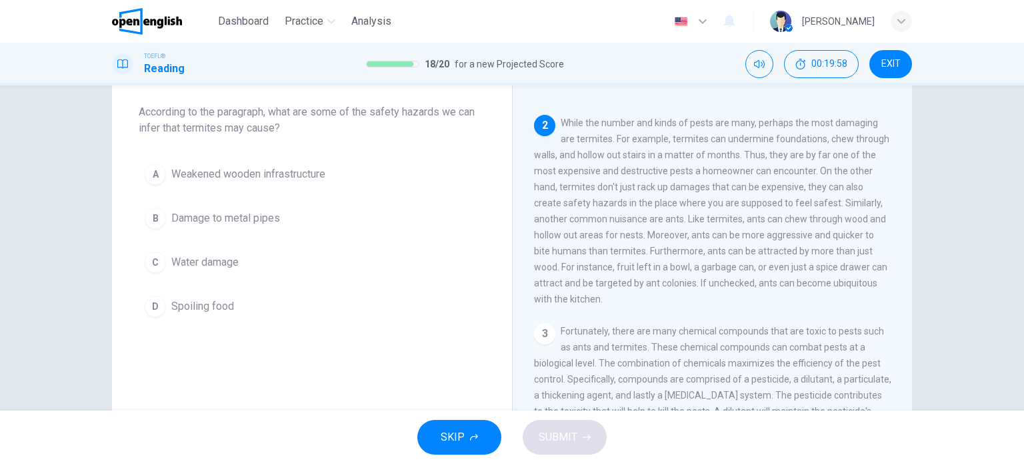
click at [368, 175] on button "A Weakened wooden infrastructure" at bounding box center [312, 173] width 347 height 33
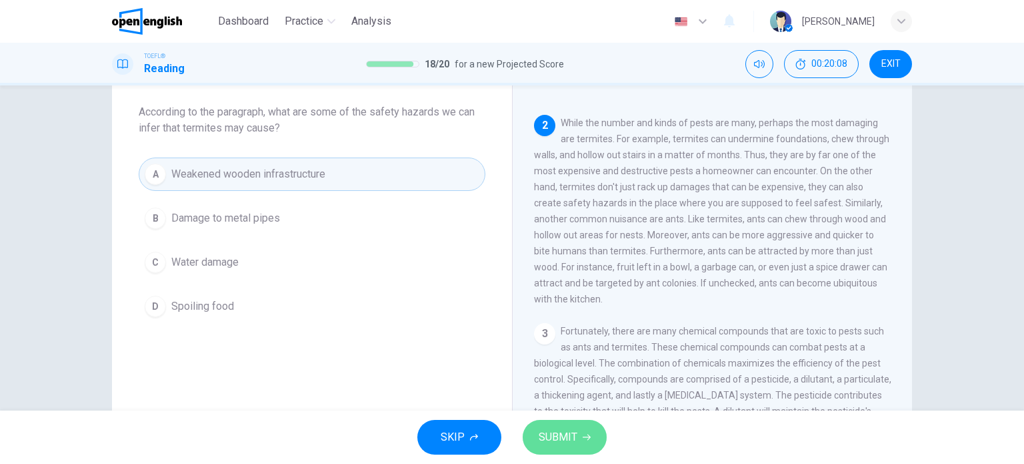
click at [583, 445] on button "SUBMIT" at bounding box center [565, 436] width 84 height 35
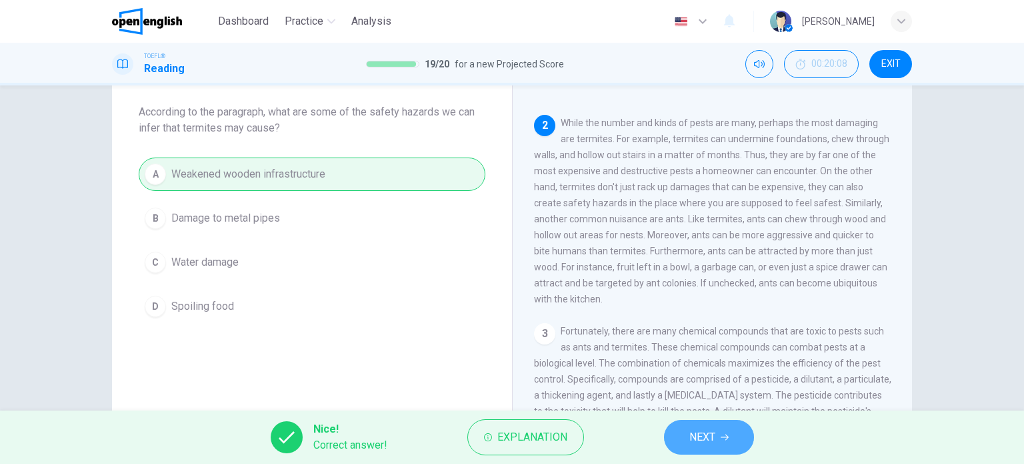
click at [687, 432] on button "NEXT" at bounding box center [709, 436] width 90 height 35
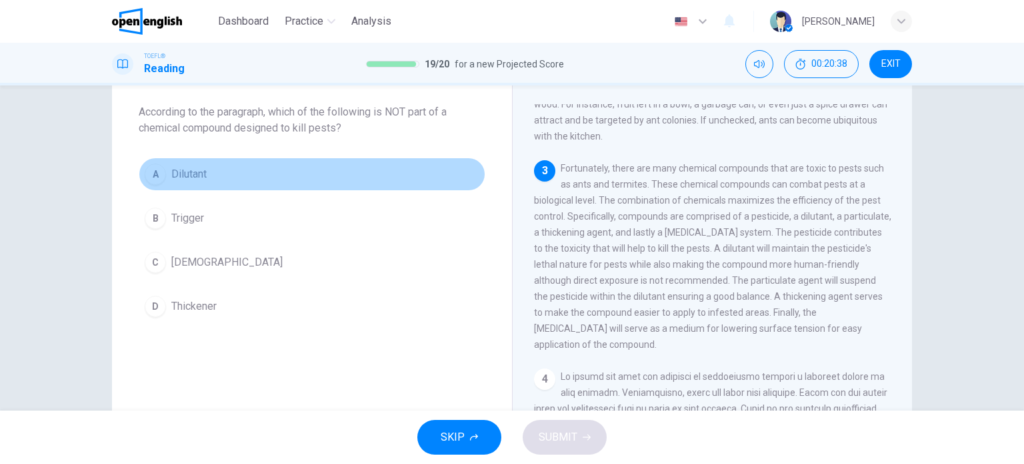
click at [299, 177] on button "A Dilutant" at bounding box center [312, 173] width 347 height 33
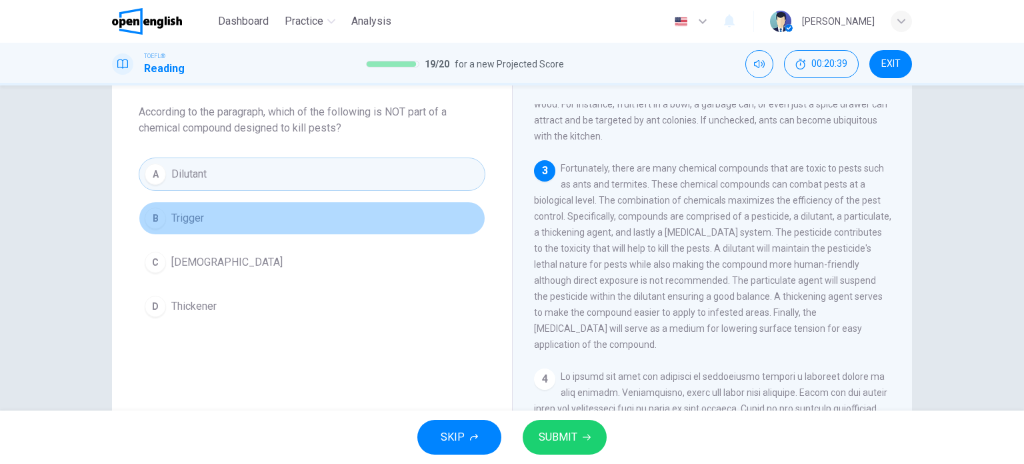
click at [320, 214] on button "B Trigger" at bounding box center [312, 217] width 347 height 33
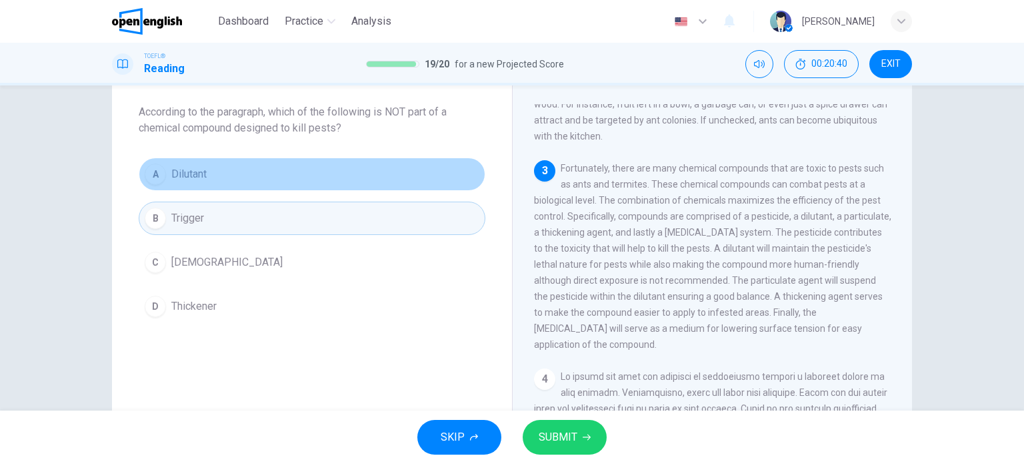
click at [323, 175] on button "A Dilutant" at bounding box center [312, 173] width 347 height 33
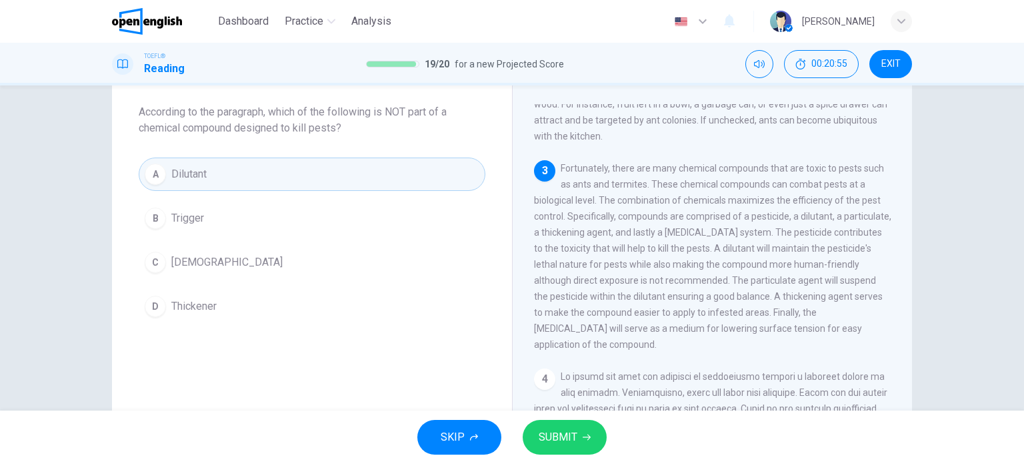
click at [331, 274] on button "C [MEDICAL_DATA]" at bounding box center [312, 261] width 347 height 33
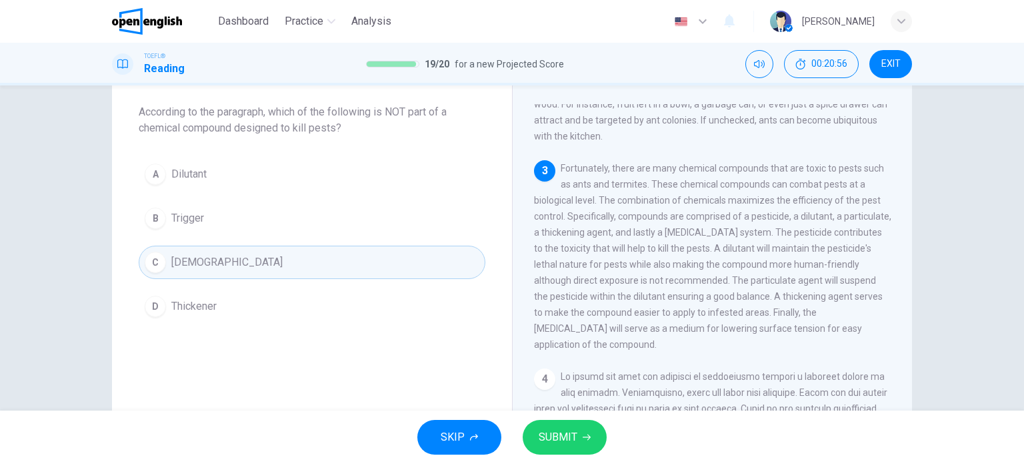
click at [325, 196] on div "A Dilutant B Trigger C [MEDICAL_DATA] D Thickener" at bounding box center [312, 239] width 347 height 165
click at [324, 183] on button "A Dilutant" at bounding box center [312, 173] width 347 height 33
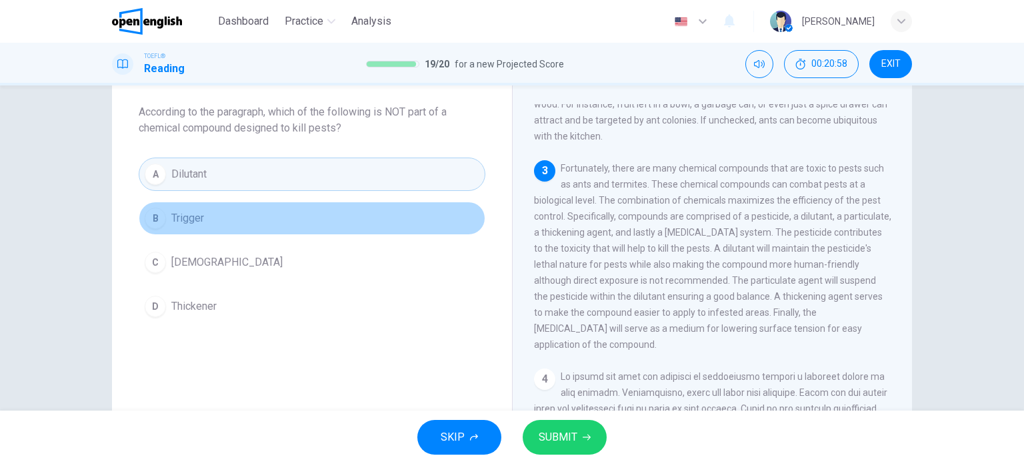
click at [320, 212] on button "B Trigger" at bounding box center [312, 217] width 347 height 33
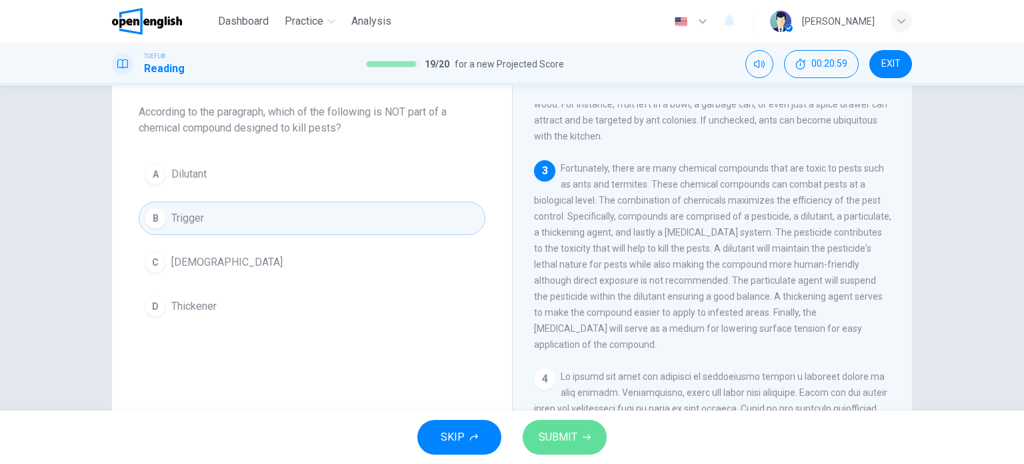
click at [574, 437] on span "SUBMIT" at bounding box center [558, 436] width 39 height 19
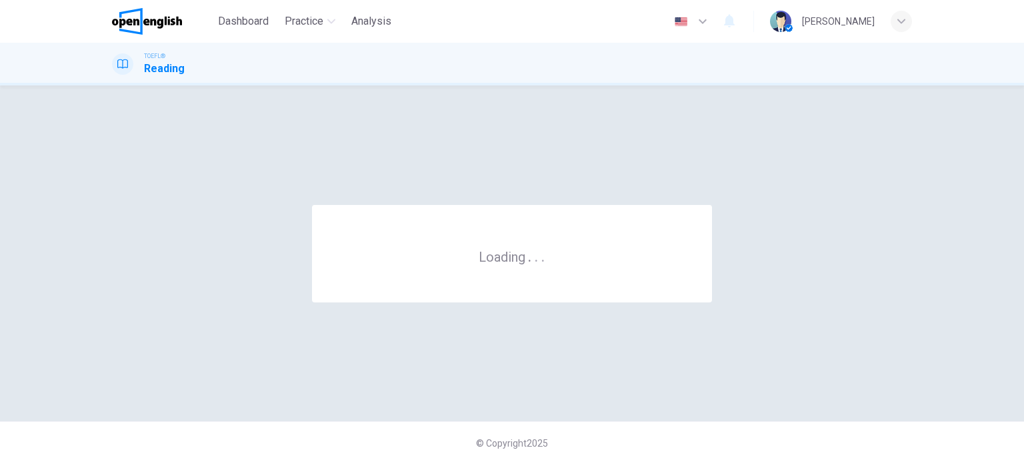
scroll to position [0, 0]
